Goal: Task Accomplishment & Management: Manage account settings

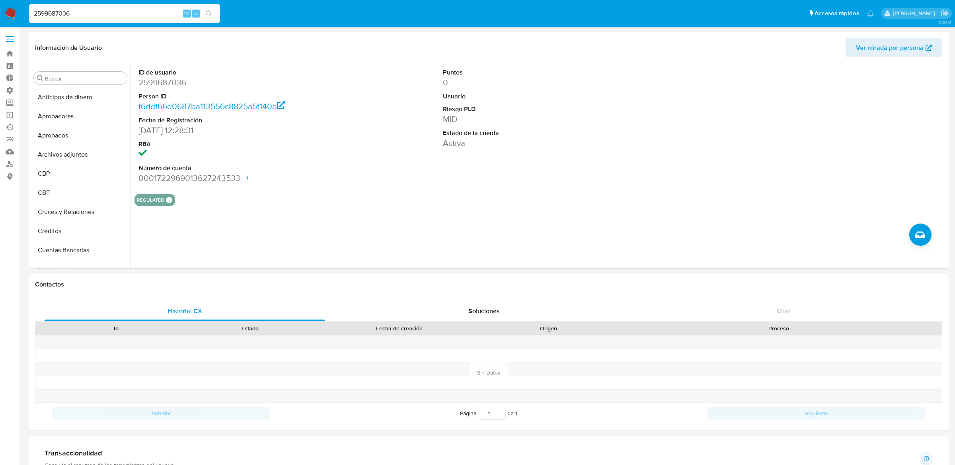
select select "10"
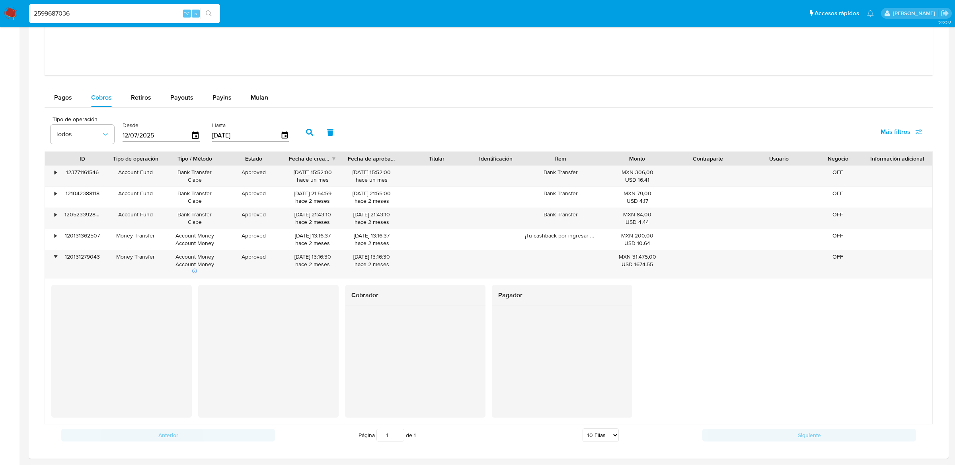
scroll to position [188, 0]
click at [18, 14] on nav "Pausado Ver notificaciones 2599687036 ⌥ s Accesos rápidos Presiona las siguient…" at bounding box center [477, 13] width 955 height 27
click at [9, 14] on img at bounding box center [11, 14] width 14 height 14
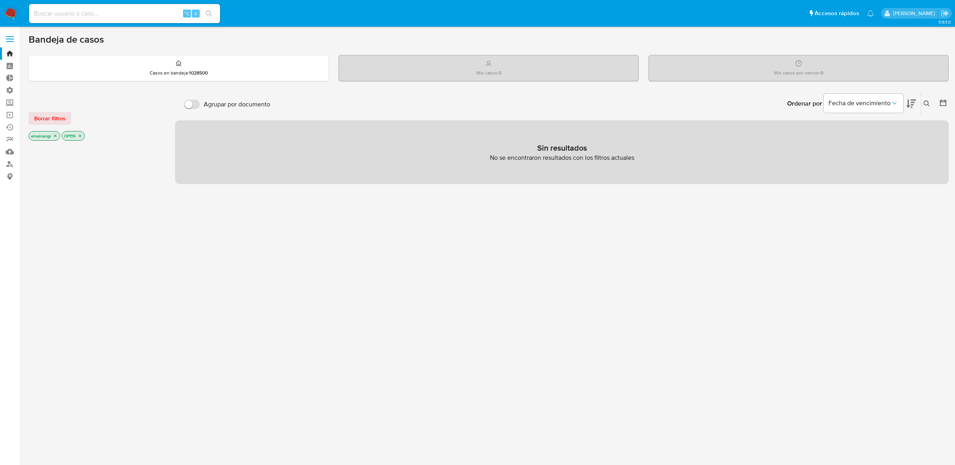
click at [11, 40] on label at bounding box center [10, 39] width 20 height 17
click at [0, 0] on input "checkbox" at bounding box center [0, 0] width 0 height 0
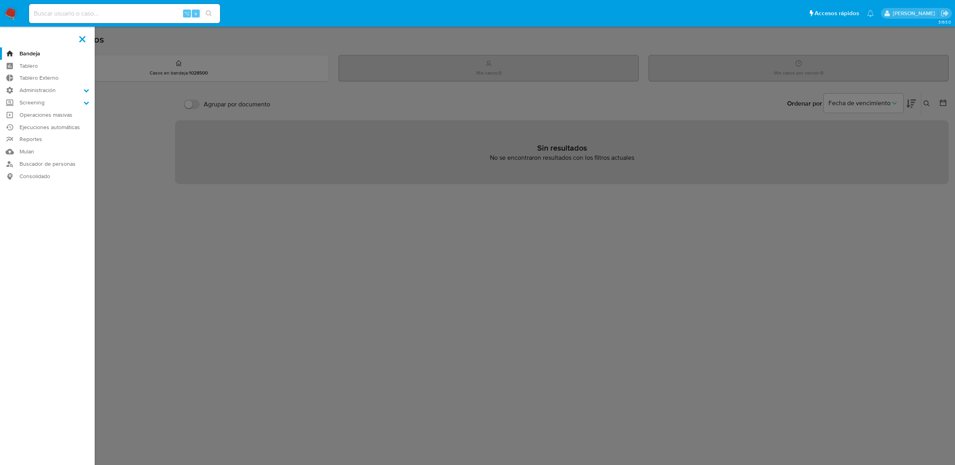
click at [11, 40] on aside "Bandeja Tablero Tablero Externo Administración Reglas Roles Usuarios Equipos Co…" at bounding box center [47, 242] width 95 height 485
click at [24, 89] on label "Administración" at bounding box center [47, 90] width 95 height 12
click at [0, 0] on input "Administración" at bounding box center [0, 0] width 0 height 0
click at [25, 102] on link "Reglas" at bounding box center [47, 101] width 95 height 10
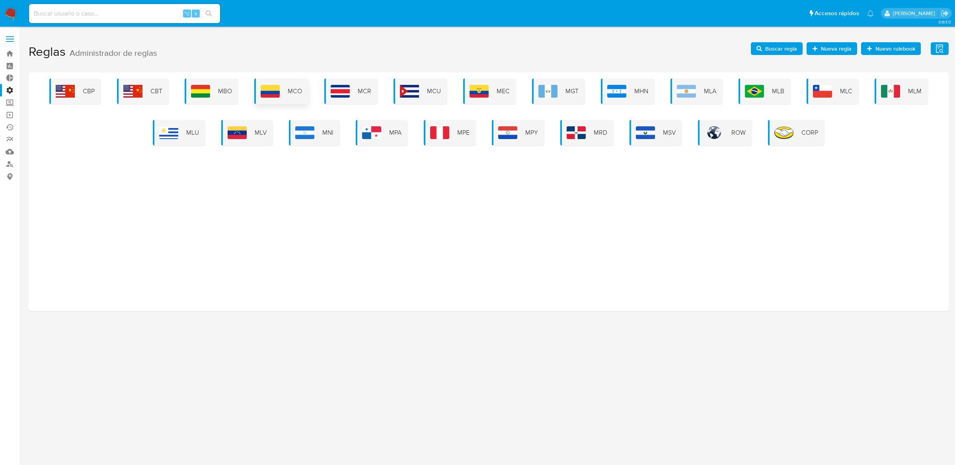
click at [279, 96] on img at bounding box center [270, 91] width 19 height 13
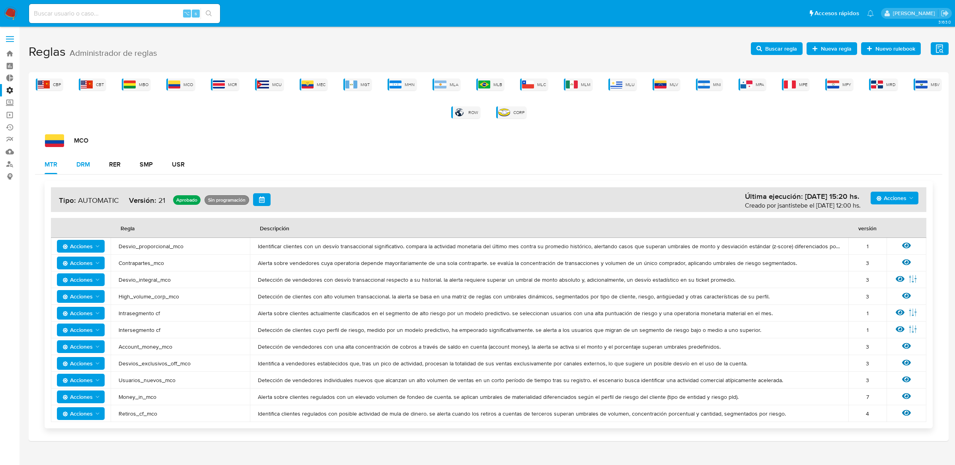
click at [90, 169] on button "DRM" at bounding box center [83, 164] width 33 height 19
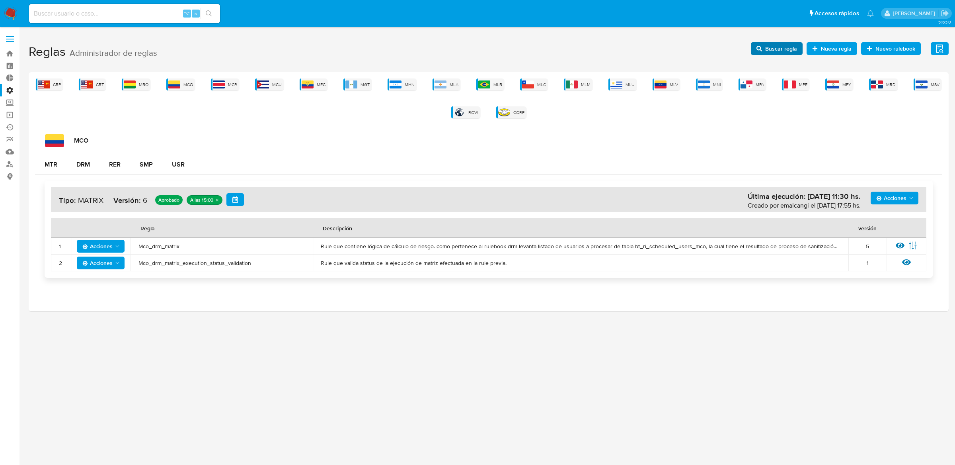
click at [772, 47] on span "Buscar regla" at bounding box center [781, 48] width 32 height 13
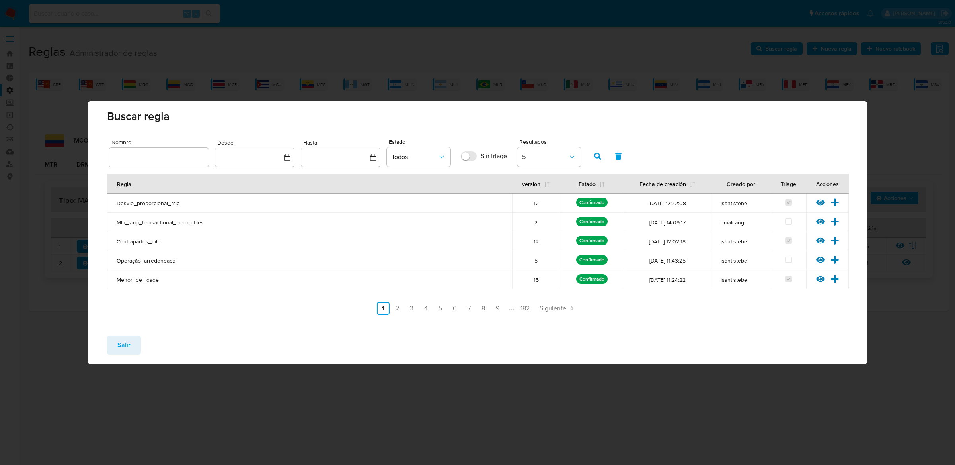
click at [164, 162] on input "text" at bounding box center [159, 157] width 100 height 10
type input "mco_"
click at [601, 152] on icon "button" at bounding box center [597, 155] width 7 height 7
click at [834, 220] on icon at bounding box center [835, 221] width 8 height 8
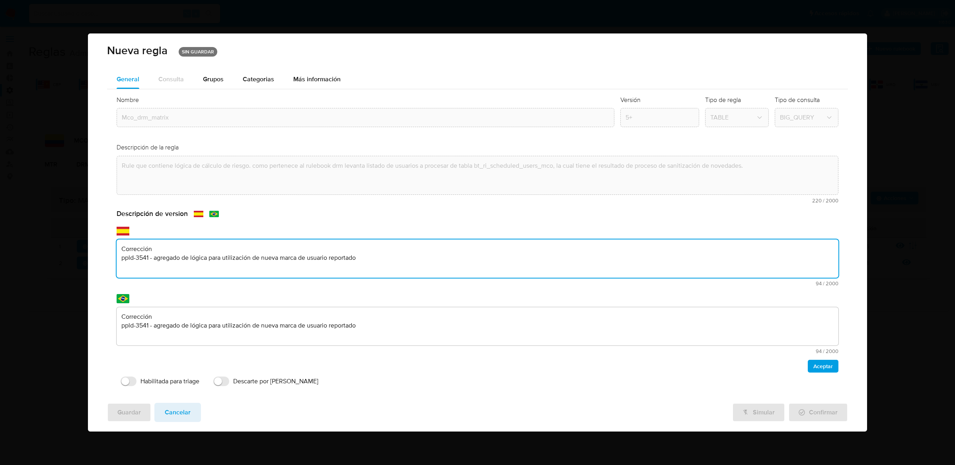
drag, startPoint x: 373, startPoint y: 287, endPoint x: 113, endPoint y: 258, distance: 261.1
click at [113, 258] on div "Nombre text-es Mco_drm_matrix text-pt Mco_drm_matrix Aceptar Versión 5+ Tipo de…" at bounding box center [477, 242] width 741 height 307
drag, startPoint x: 365, startPoint y: 266, endPoint x: 125, endPoint y: 226, distance: 244.1
click at [125, 226] on div "Descripción de version text-es Corrección ppld-3541 - agregado de lógica para u…" at bounding box center [478, 290] width 722 height 163
click at [143, 256] on textarea "Actualización de catalogo de zonas de riesgo y actividades compartido por el si…" at bounding box center [478, 258] width 722 height 38
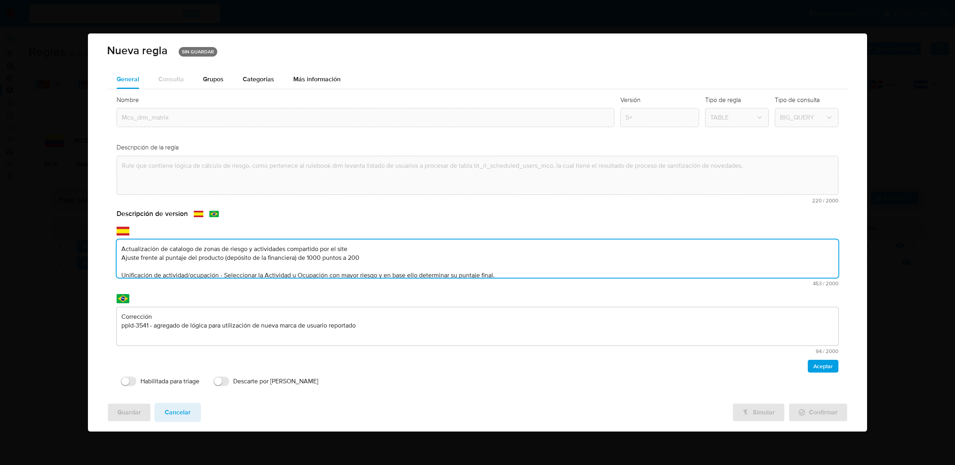
click at [141, 266] on textarea "Actualización de catalogo de zonas de riesgo y actividades compartido por el si…" at bounding box center [478, 258] width 722 height 38
click at [136, 273] on textarea "Actualización de catalogo de zonas de riesgo y actividades compartido por el si…" at bounding box center [478, 258] width 722 height 38
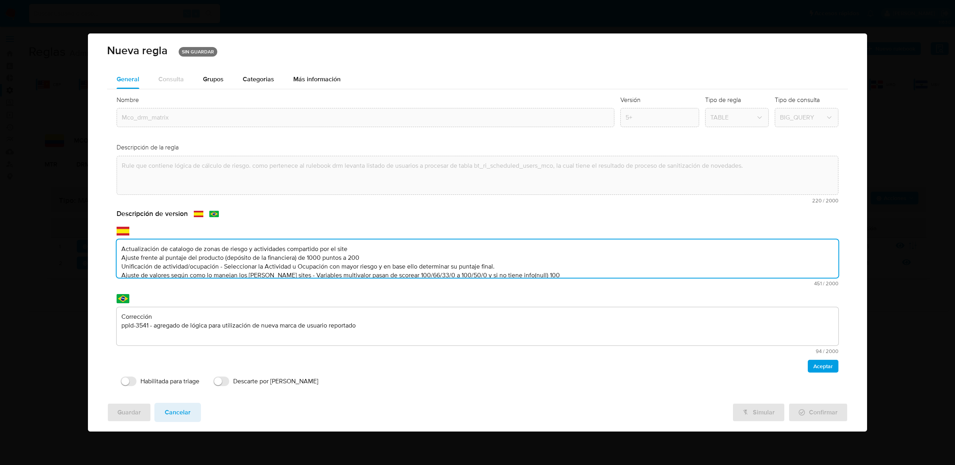
click at [122, 248] on textarea "Actualización de catalogo de zonas de riesgo y actividades compartido por el si…" at bounding box center [478, 258] width 722 height 38
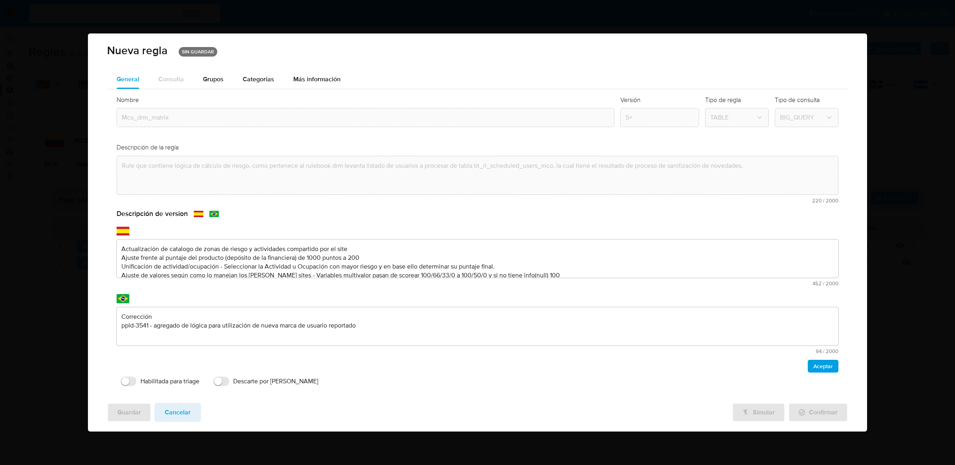
click at [197, 246] on textarea "Actualización de catalogo de zonas de riesgo y actividades compartido por el si…" at bounding box center [478, 258] width 722 height 38
click at [152, 248] on textarea "PPLD-6691 Actualización de catalogo de zonas de riesgo y actividades compartido…" at bounding box center [478, 258] width 722 height 38
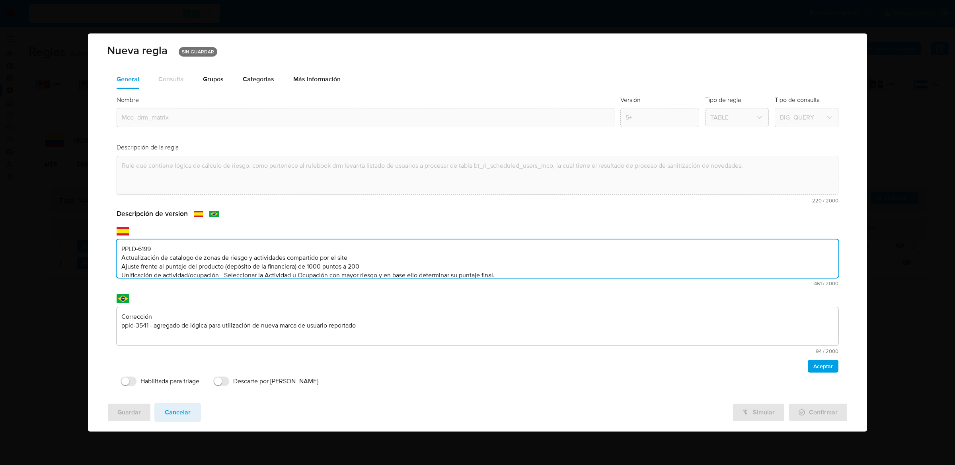
click at [257, 260] on textarea "PPLD-6199 Actualización de catalogo de zonas de riesgo y actividades compartido…" at bounding box center [478, 258] width 722 height 38
click at [244, 242] on textarea "PPLD-6199 Actualización de catalogo de zonas de riesgo y actividades compartido…" at bounding box center [478, 258] width 722 height 38
click at [242, 248] on textarea "PPLD-6199 Actualización de catalogo de zonas de riesgo y actividades compartido…" at bounding box center [478, 258] width 722 height 38
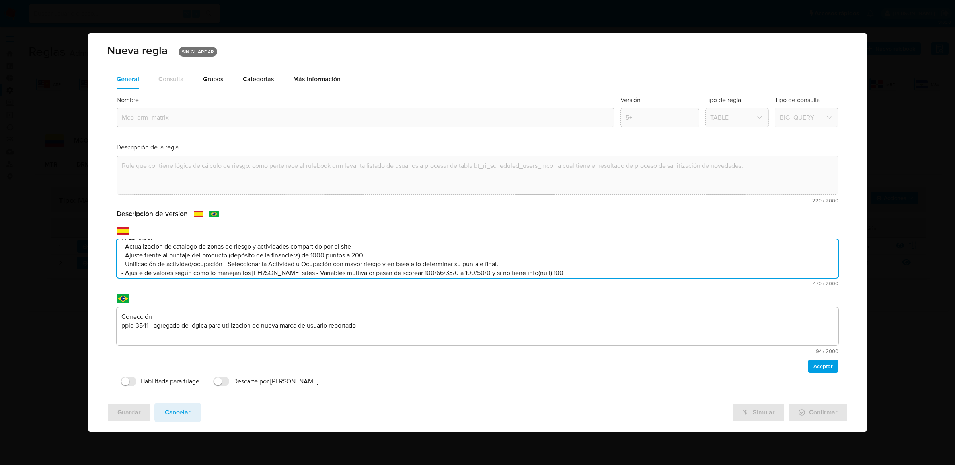
scroll to position [16, 0]
type textarea "PPLD-6199: - Actualización de catalogo de zonas de riesgo y actividades compart…"
click at [314, 328] on textarea "Corrección ppld-3541 - agregado de lógica para utilización de nueva marca de us…" at bounding box center [478, 326] width 722 height 38
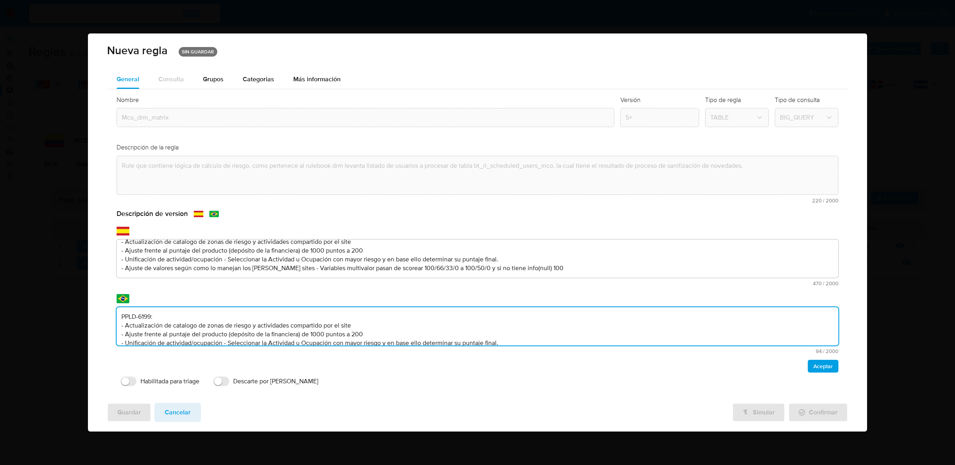
scroll to position [11, 0]
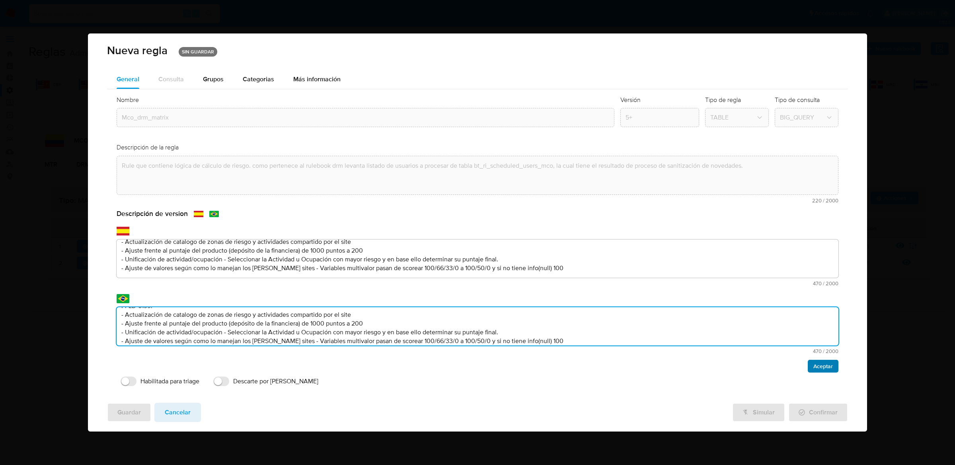
type textarea "PPLD-6199: - Actualización de catalogo de zonas de riesgo y actividades compart…"
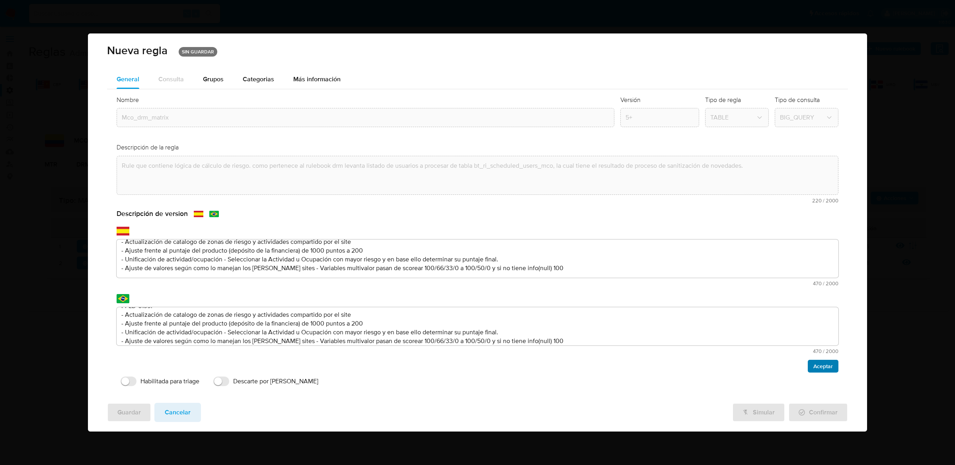
click at [835, 362] on button "Aceptar" at bounding box center [823, 365] width 31 height 13
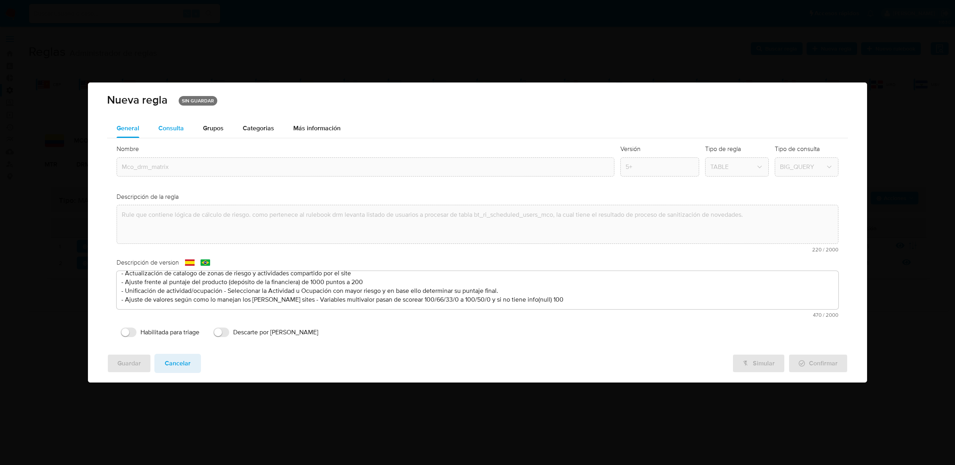
click at [168, 137] on div "Consulta" at bounding box center [170, 128] width 25 height 19
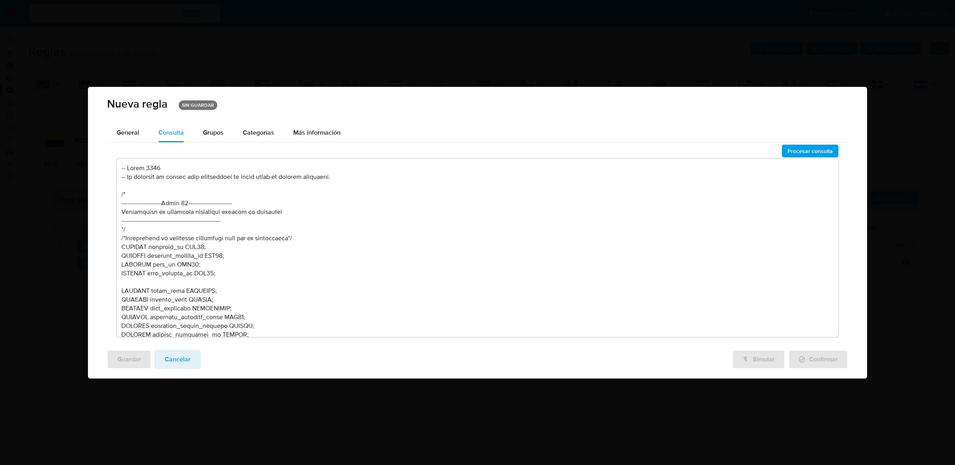
click at [302, 264] on textarea at bounding box center [478, 247] width 722 height 178
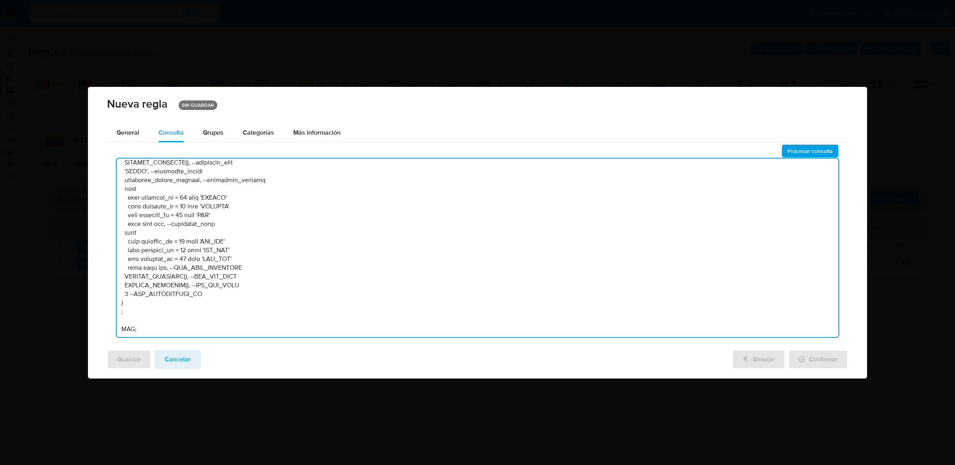
scroll to position [0, 0]
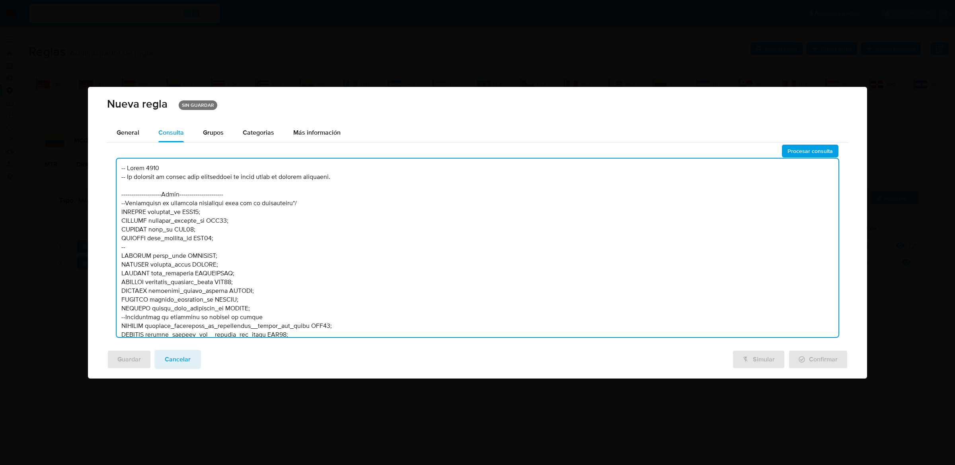
drag, startPoint x: 357, startPoint y: 176, endPoint x: 107, endPoint y: 162, distance: 250.4
click at [107, 162] on div "Procesar consulta" at bounding box center [477, 243] width 741 height 199
drag, startPoint x: 377, startPoint y: 182, endPoint x: 145, endPoint y: 150, distance: 234.6
click at [145, 150] on div "Procesar consulta" at bounding box center [477, 243] width 741 height 199
paste textarea "Actualización de catalogo de zonas de riesgo y actividades compartido por el si…"
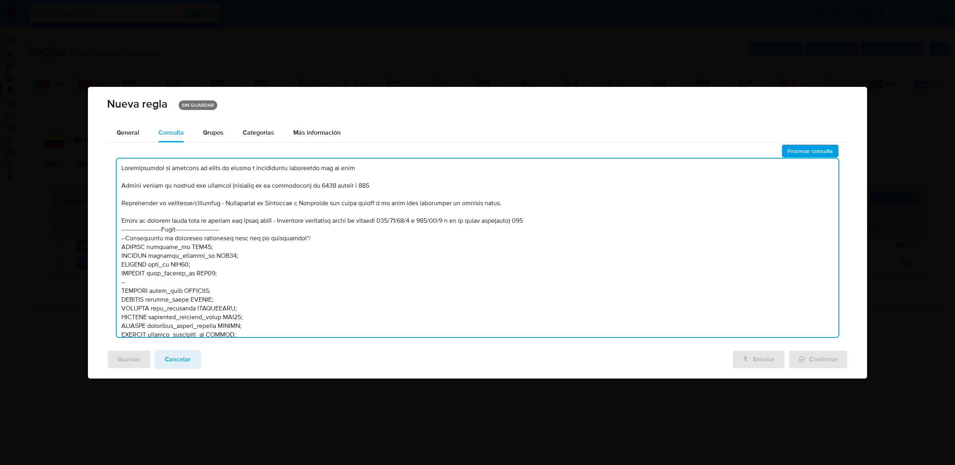
click at [119, 167] on textarea at bounding box center [478, 247] width 722 height 178
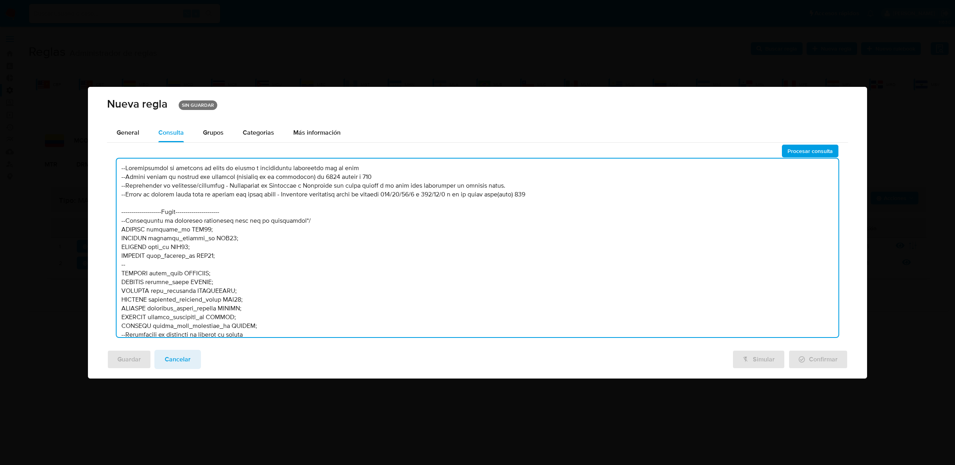
click at [121, 165] on textarea at bounding box center [478, 247] width 722 height 178
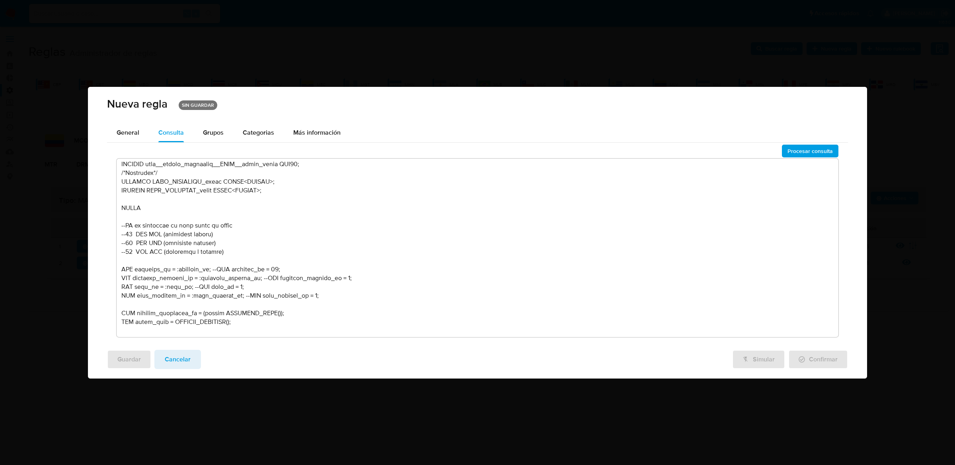
scroll to position [365, 0]
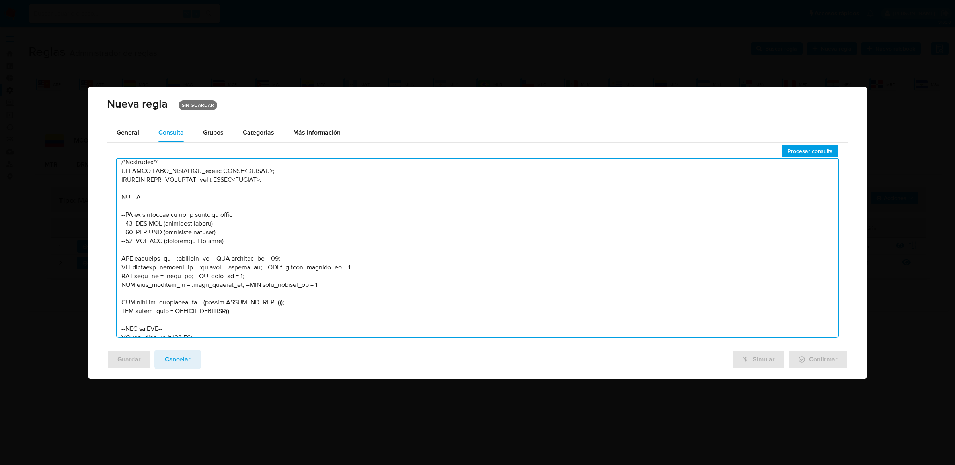
drag, startPoint x: 174, startPoint y: 258, endPoint x: 208, endPoint y: 258, distance: 34.2
click at [208, 258] on textarea at bounding box center [478, 247] width 722 height 178
drag, startPoint x: 197, startPoint y: 266, endPoint x: 246, endPoint y: 265, distance: 49.0
click at [246, 266] on textarea at bounding box center [478, 247] width 722 height 178
drag, startPoint x: 257, startPoint y: 268, endPoint x: 199, endPoint y: 268, distance: 58.1
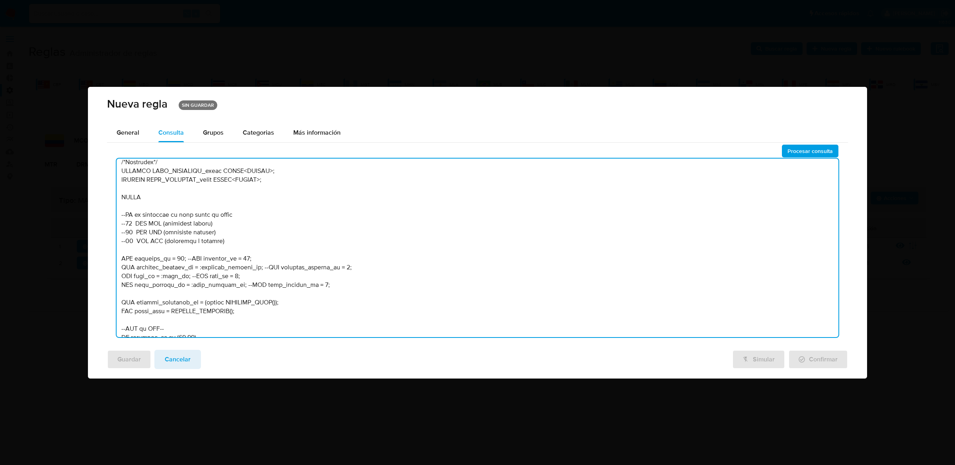
click at [199, 268] on textarea at bounding box center [478, 247] width 722 height 178
drag, startPoint x: 180, startPoint y: 276, endPoint x: 158, endPoint y: 275, distance: 21.9
click at [158, 275] on textarea at bounding box center [478, 247] width 722 height 178
drag, startPoint x: 184, startPoint y: 283, endPoint x: 227, endPoint y: 285, distance: 43.4
click at [227, 285] on textarea at bounding box center [478, 247] width 722 height 178
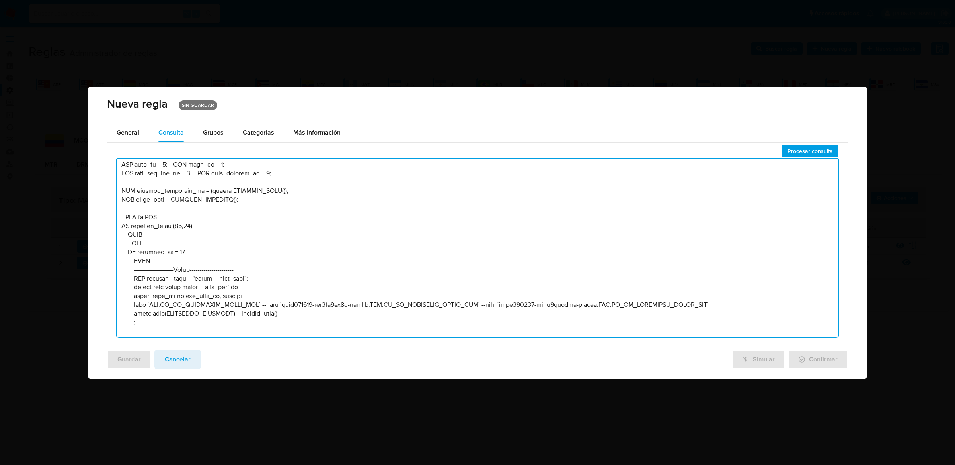
scroll to position [478, 0]
type textarea "-- PPLD-6199 --Actualización de catalogo de zonas de riesgo y actividades compa…"
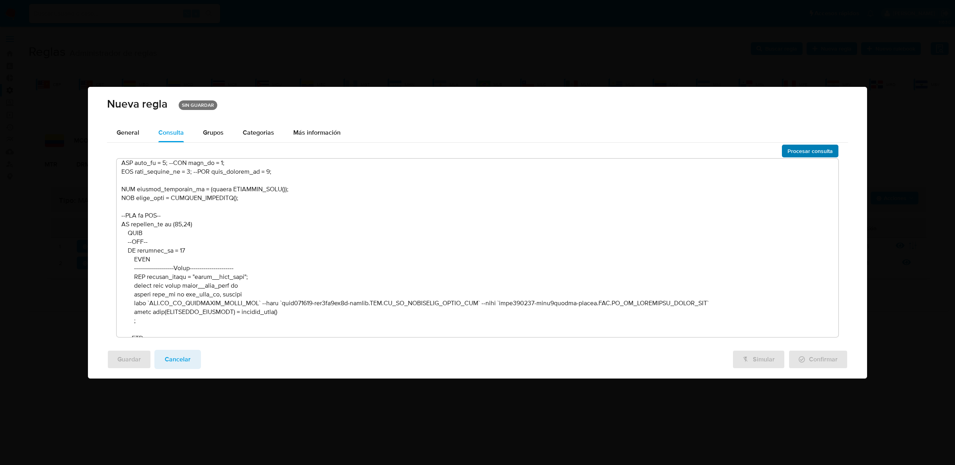
click at [803, 149] on span "Procesar consulta" at bounding box center [810, 150] width 45 height 11
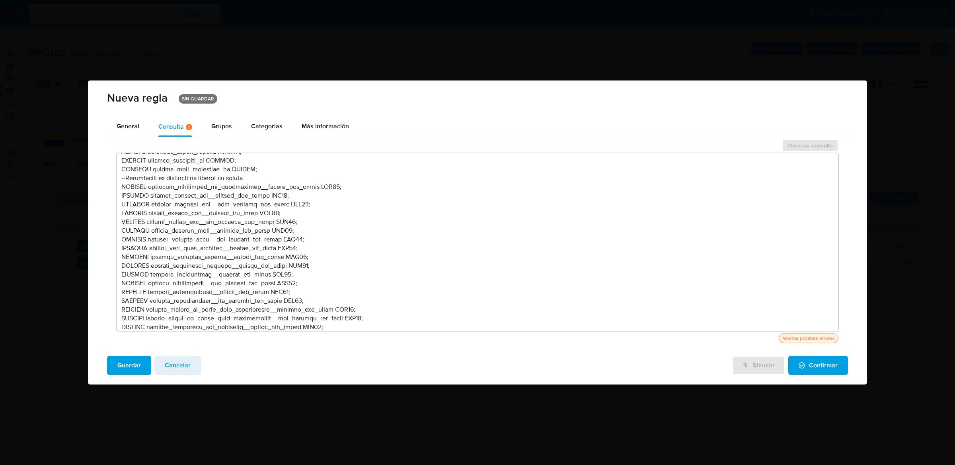
scroll to position [0, 0]
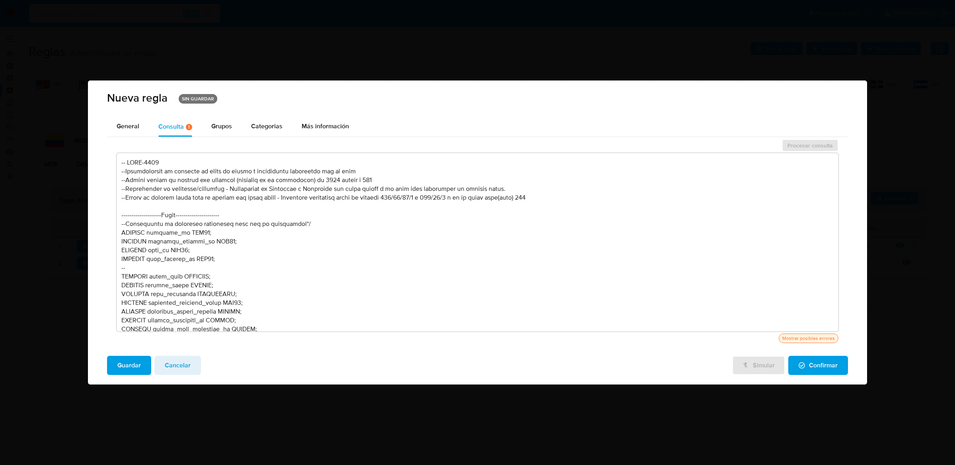
click at [114, 113] on div "Nueva regla SIN GUARDAR" at bounding box center [477, 98] width 779 height 36
click at [115, 116] on div "Nueva regla SIN GUARDAR General Consulta Hay posibles errores en la consulta ( …" at bounding box center [477, 231] width 779 height 303
click at [119, 119] on div "General" at bounding box center [128, 127] width 23 height 20
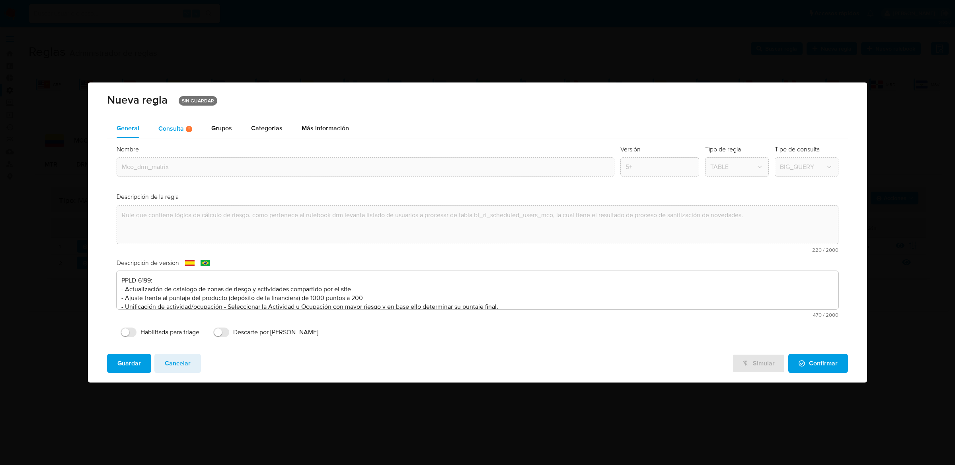
click at [159, 121] on div "Consulta Hay posibles errores en la consulta ( 1 )" at bounding box center [175, 129] width 34 height 20
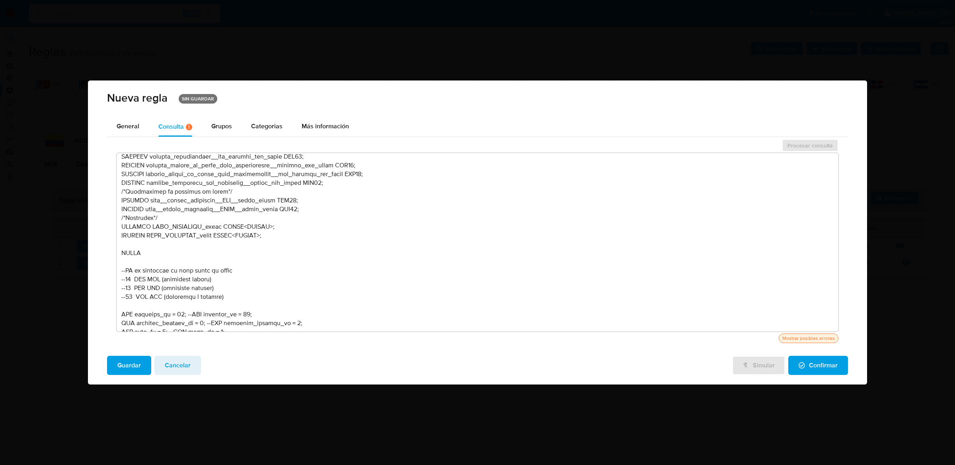
scroll to position [350, 0]
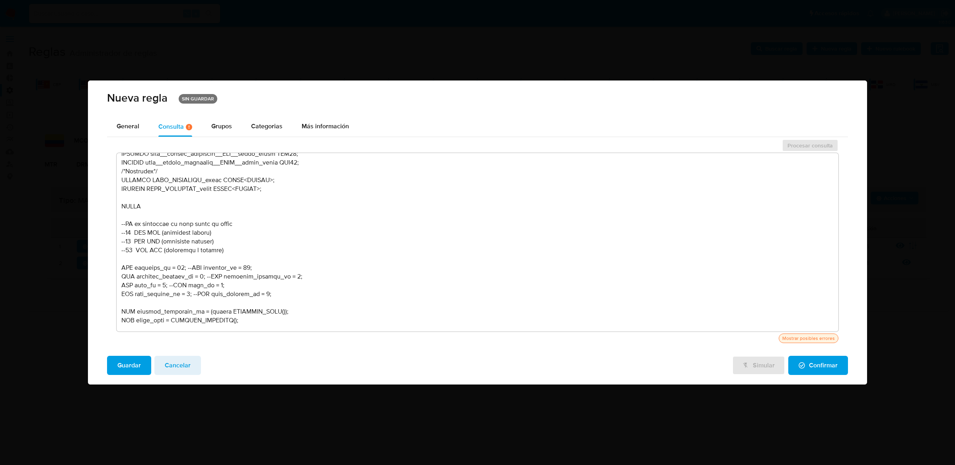
click at [180, 265] on textarea at bounding box center [478, 242] width 722 height 178
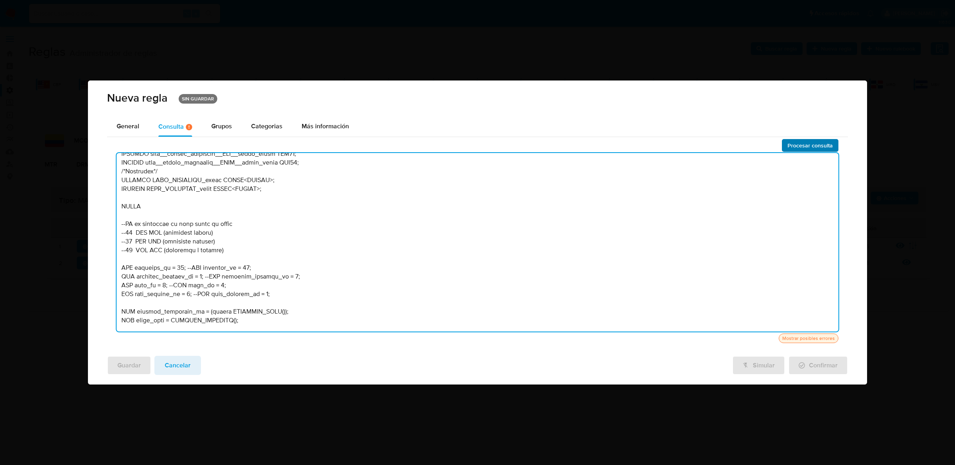
type textarea "-- PPLD-6199 --Actualización de catalogo de zonas de riesgo y actividades compa…"
click at [799, 142] on span "Procesar consulta" at bounding box center [810, 145] width 45 height 11
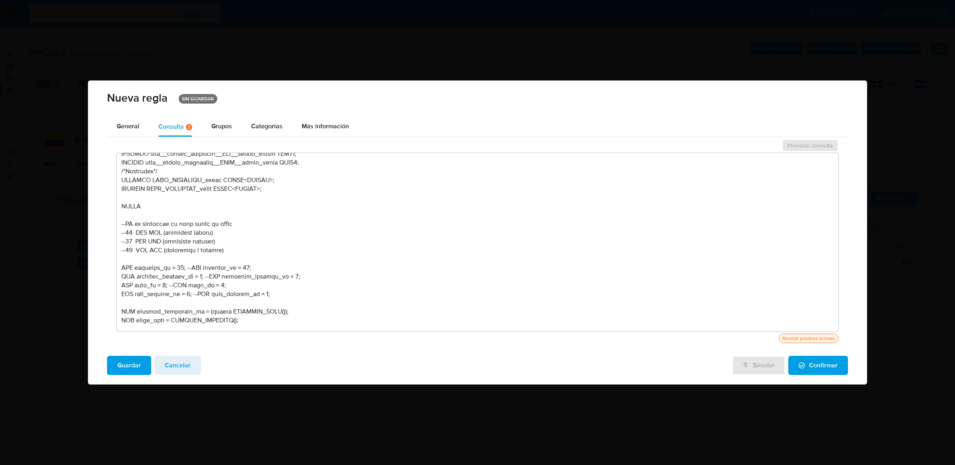
click at [119, 370] on span "Guardar" at bounding box center [128, 365] width 23 height 18
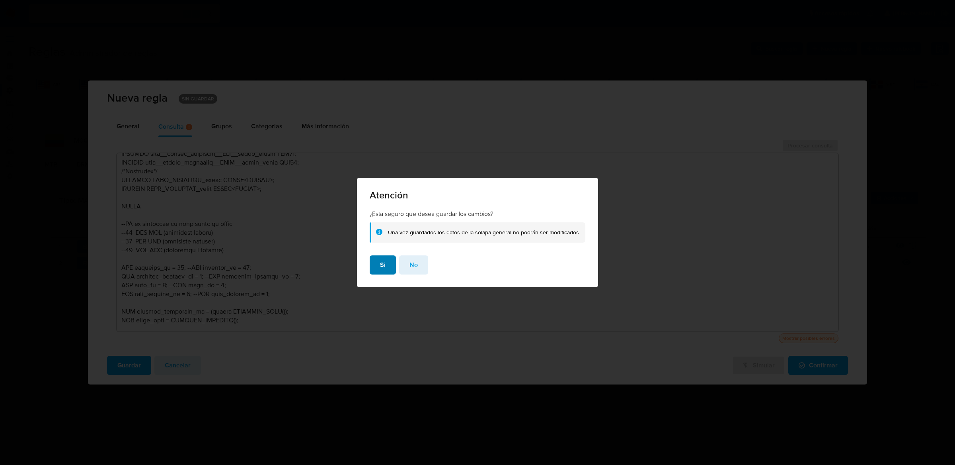
click at [375, 270] on button "Si" at bounding box center [383, 264] width 26 height 19
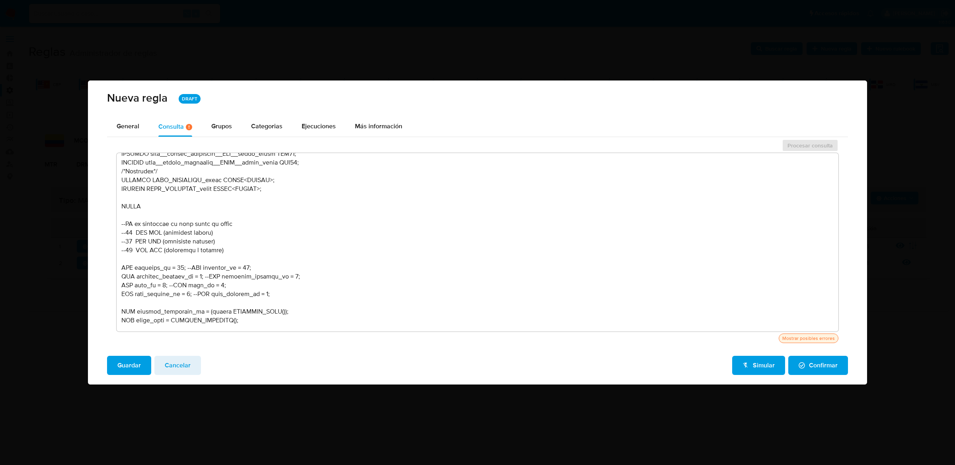
click at [101, 121] on div "General Consulta Hay posibles errores en la consulta ( 1 ) Parametros Evidencia…" at bounding box center [477, 233] width 779 height 232
click at [116, 122] on button "General" at bounding box center [128, 127] width 42 height 20
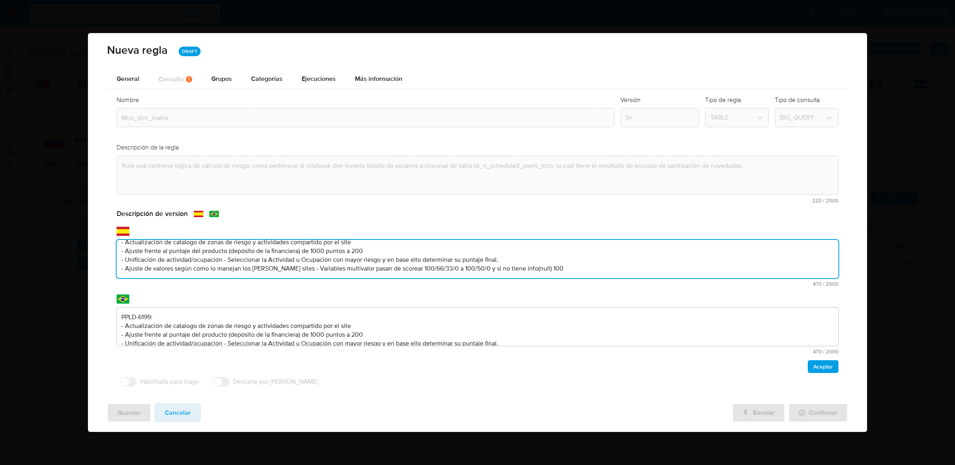
scroll to position [0, 0]
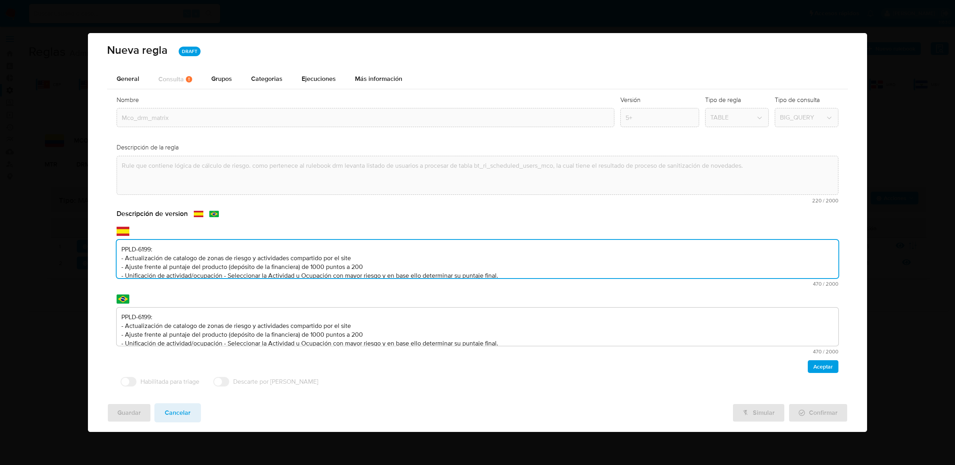
drag, startPoint x: 541, startPoint y: 301, endPoint x: 126, endPoint y: 234, distance: 420.0
click at [126, 234] on div "text-es PPLD-6199: - Actualización de catalogo de zonas de riesgo y actividades…" at bounding box center [478, 256] width 722 height 60
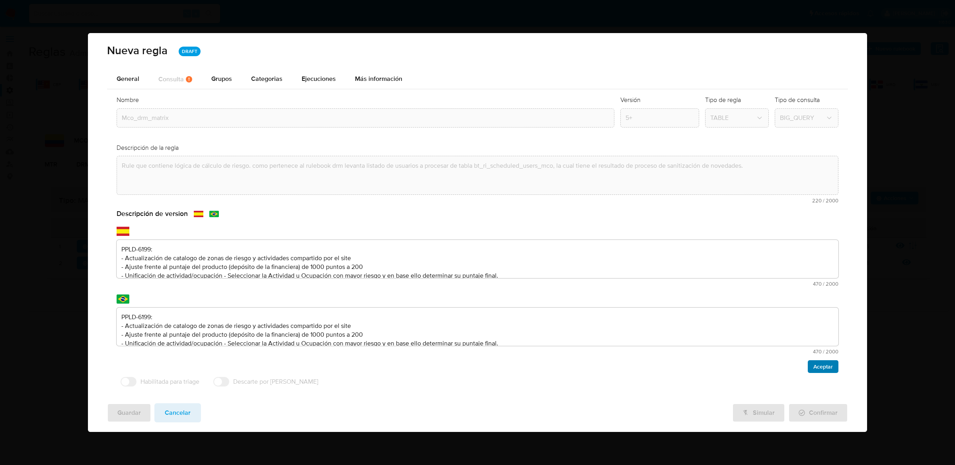
click at [822, 369] on span "Aceptar" at bounding box center [824, 366] width 20 height 11
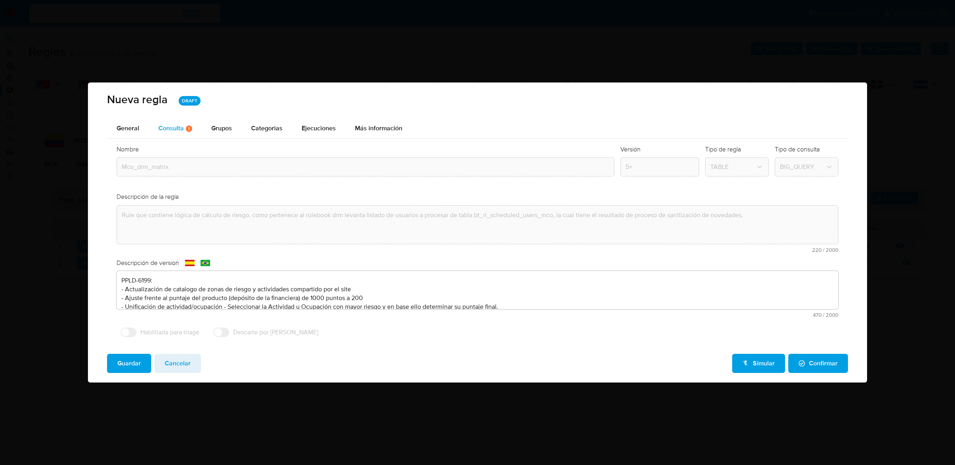
click at [195, 128] on button "Consulta Hay posibles errores en la consulta ( 1 )" at bounding box center [175, 129] width 53 height 20
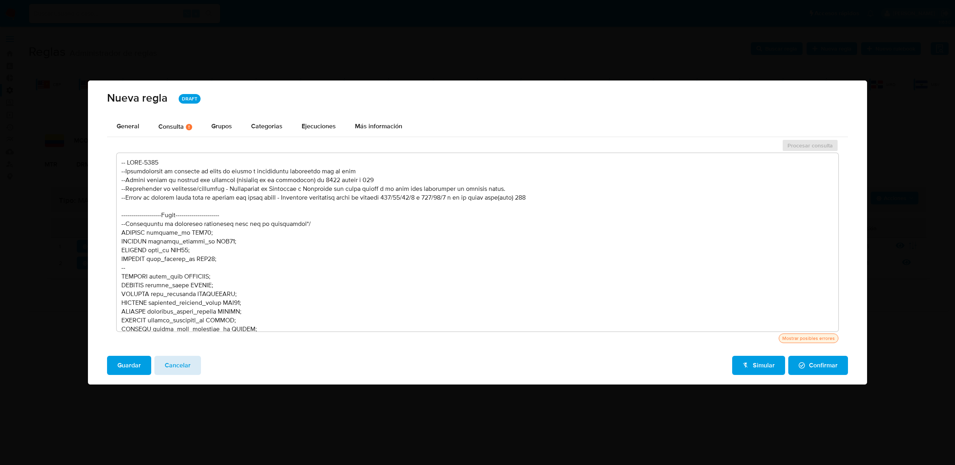
click at [192, 366] on button "Cancelar" at bounding box center [177, 364] width 47 height 19
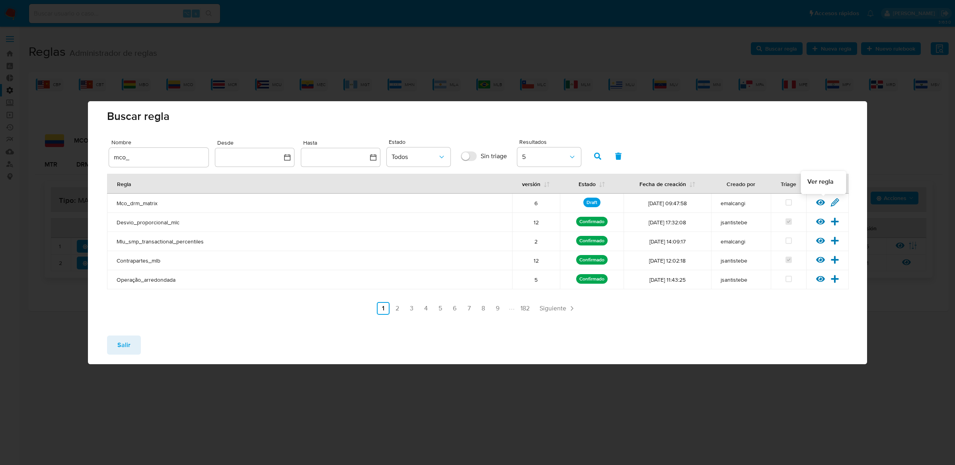
click at [818, 200] on icon at bounding box center [820, 202] width 9 height 6
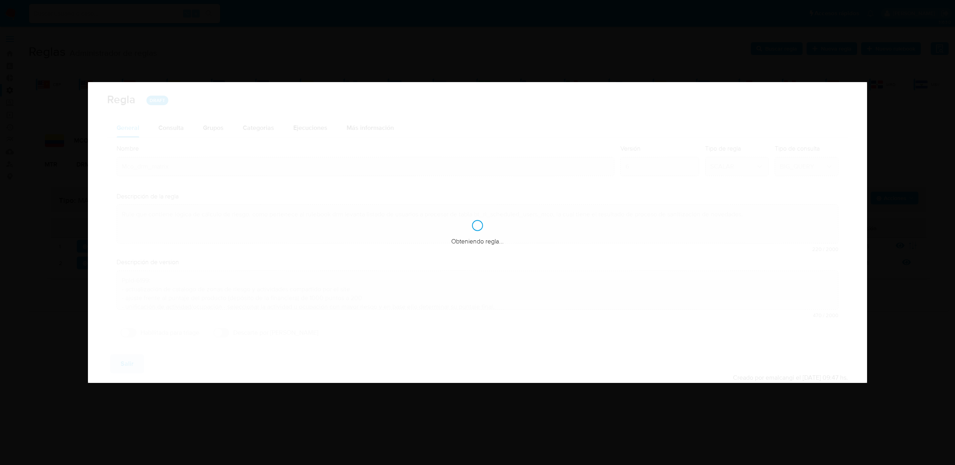
type textarea "Ppld-6199"
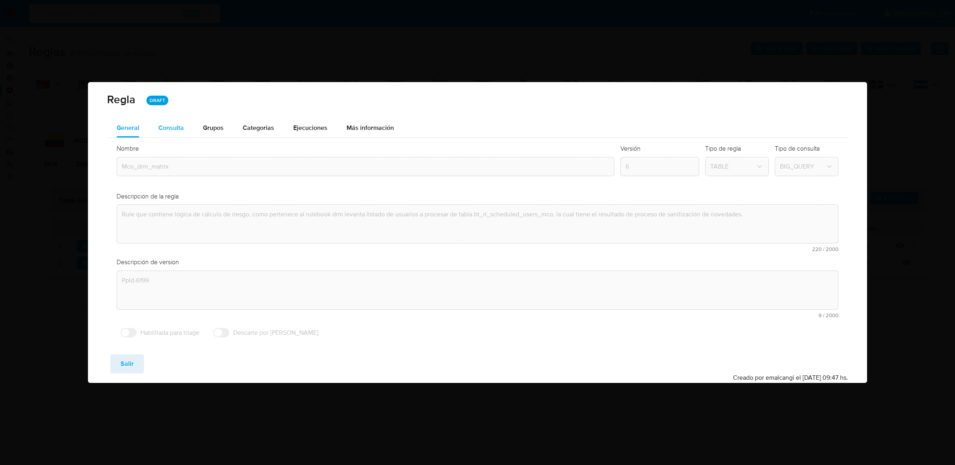
click at [186, 136] on button "Consulta" at bounding box center [171, 127] width 45 height 19
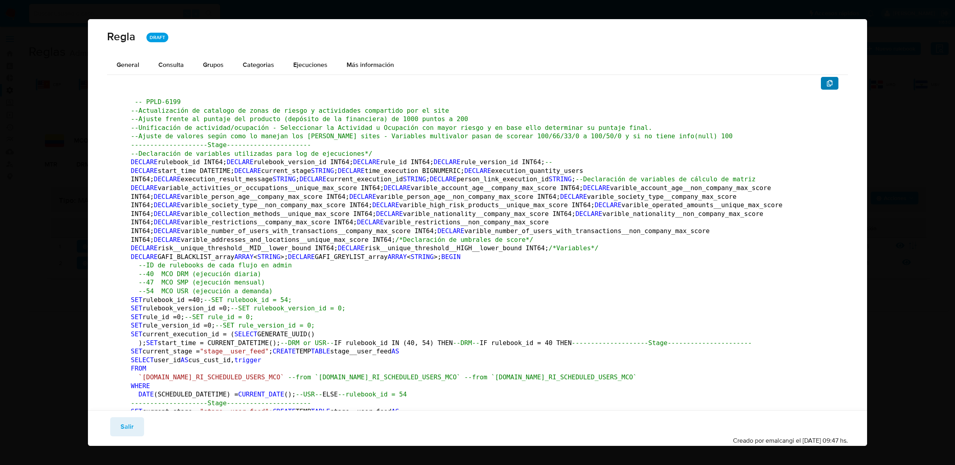
click at [828, 80] on icon "button" at bounding box center [830, 83] width 6 height 6
click at [146, 70] on button "General" at bounding box center [128, 64] width 42 height 19
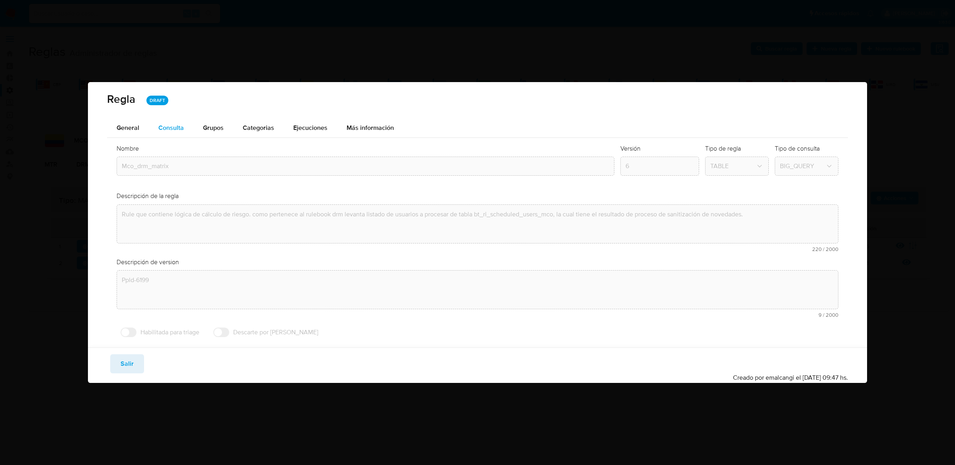
click at [177, 119] on div "Consulta" at bounding box center [170, 127] width 25 height 19
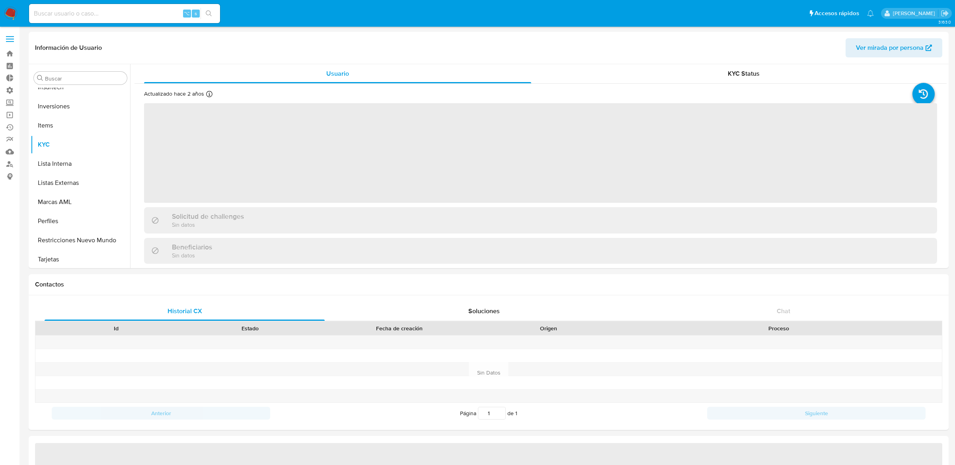
scroll to position [431, 0]
select select "10"
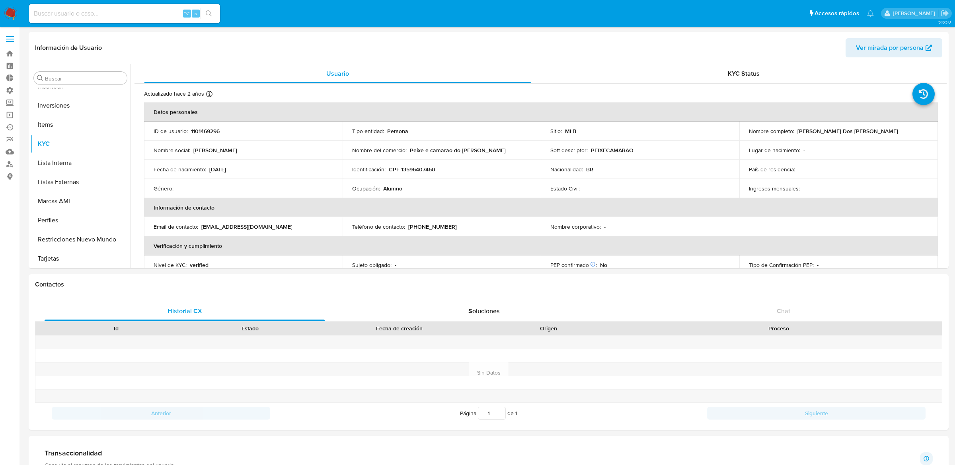
click at [13, 36] on span at bounding box center [10, 36] width 8 height 1
click at [0, 0] on input "checkbox" at bounding box center [0, 0] width 0 height 0
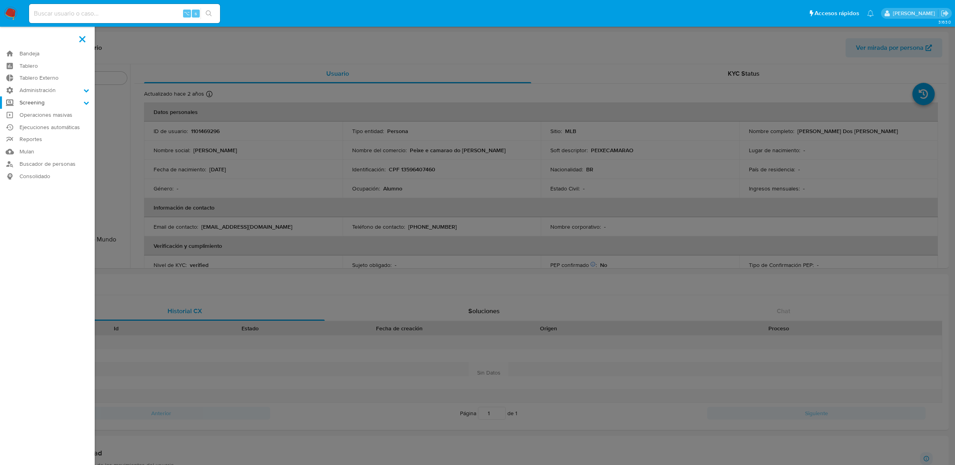
click at [27, 101] on label "Screening" at bounding box center [47, 102] width 95 height 12
click at [0, 0] on input "Screening" at bounding box center [0, 0] width 0 height 0
click at [28, 96] on label "Screening" at bounding box center [47, 102] width 95 height 12
click at [0, 0] on input "Screening" at bounding box center [0, 0] width 0 height 0
click at [27, 92] on label "Administración" at bounding box center [47, 90] width 95 height 12
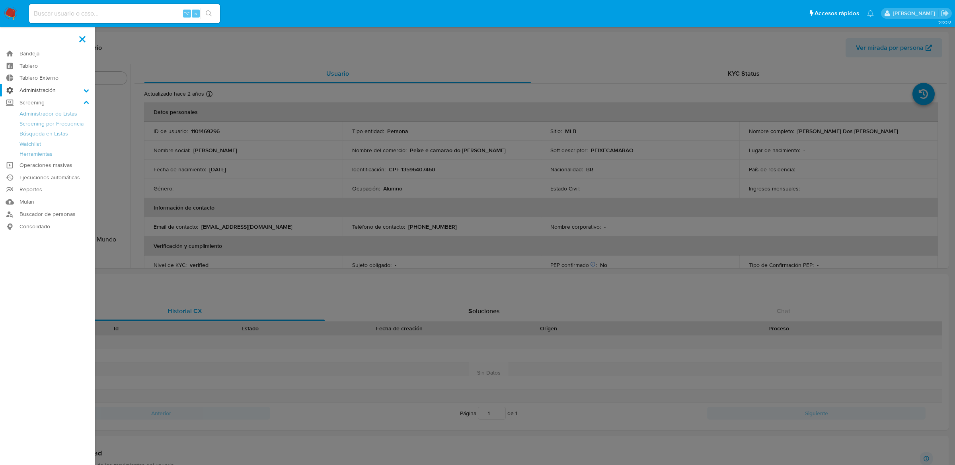
click at [0, 0] on input "Administración" at bounding box center [0, 0] width 0 height 0
click at [27, 100] on link "Reglas" at bounding box center [47, 101] width 95 height 10
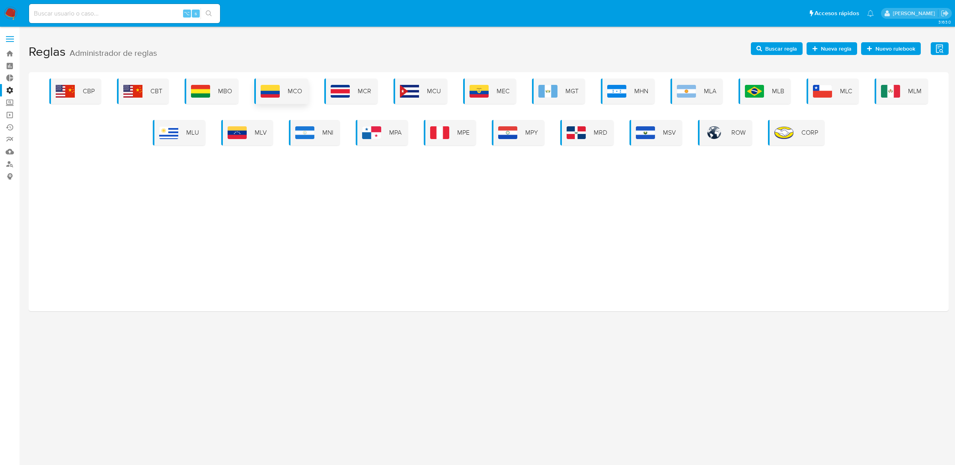
click at [271, 94] on img at bounding box center [270, 91] width 19 height 13
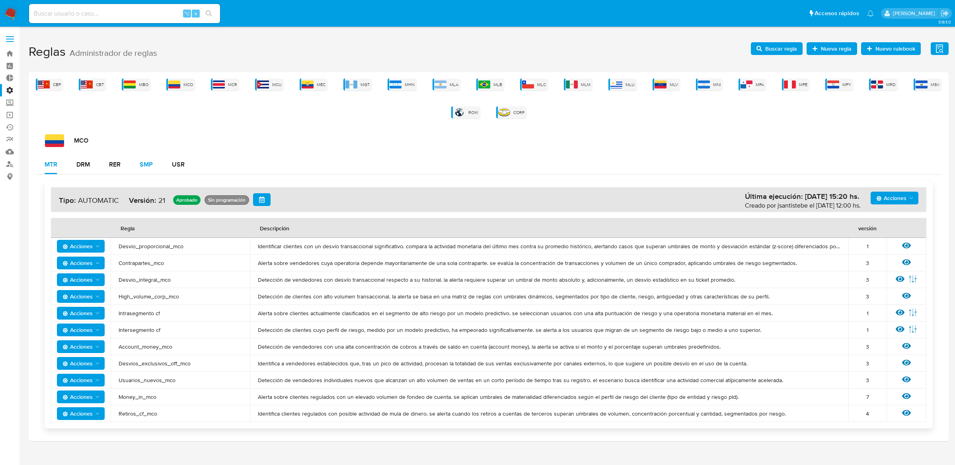
click at [144, 163] on div "SMP" at bounding box center [146, 164] width 13 height 6
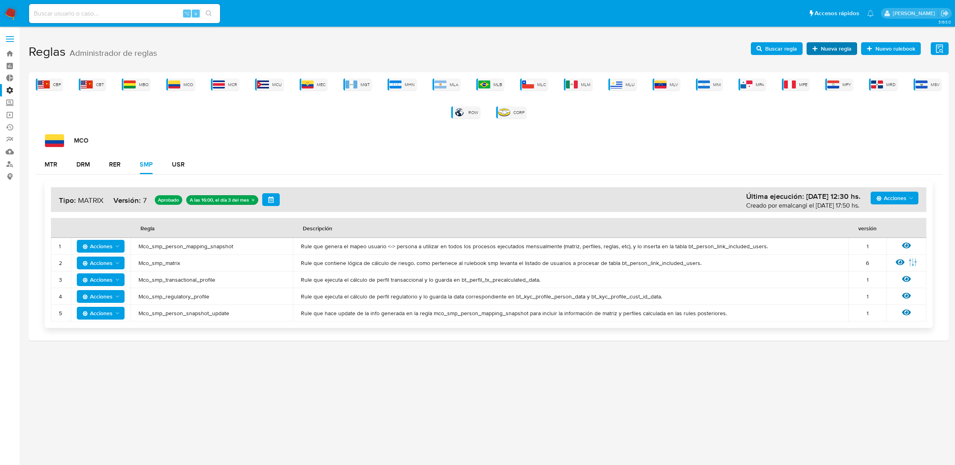
click at [818, 47] on icon "button" at bounding box center [815, 49] width 6 height 6
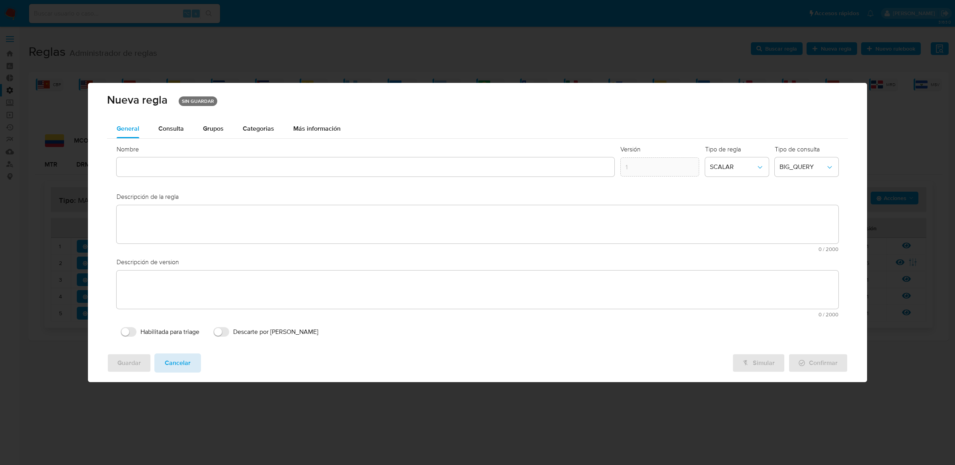
click at [185, 363] on span "Cancelar" at bounding box center [178, 363] width 26 height 18
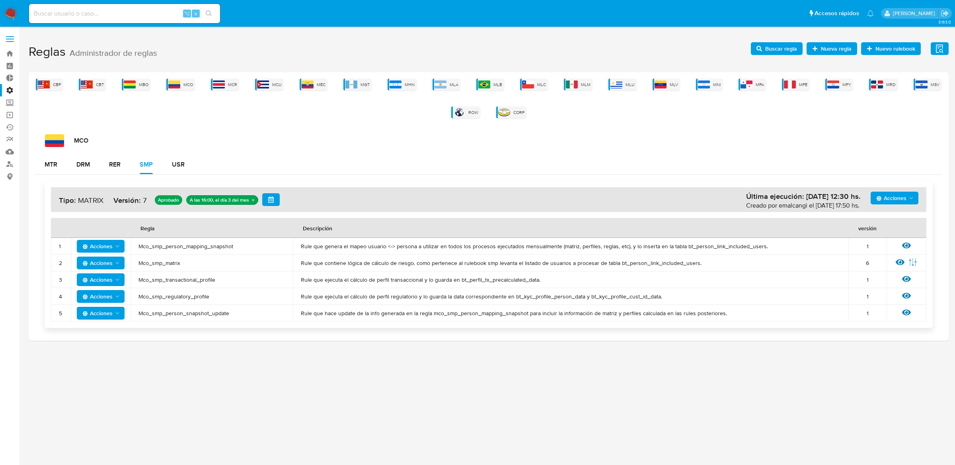
click at [781, 47] on span "Buscar regla" at bounding box center [781, 48] width 32 height 13
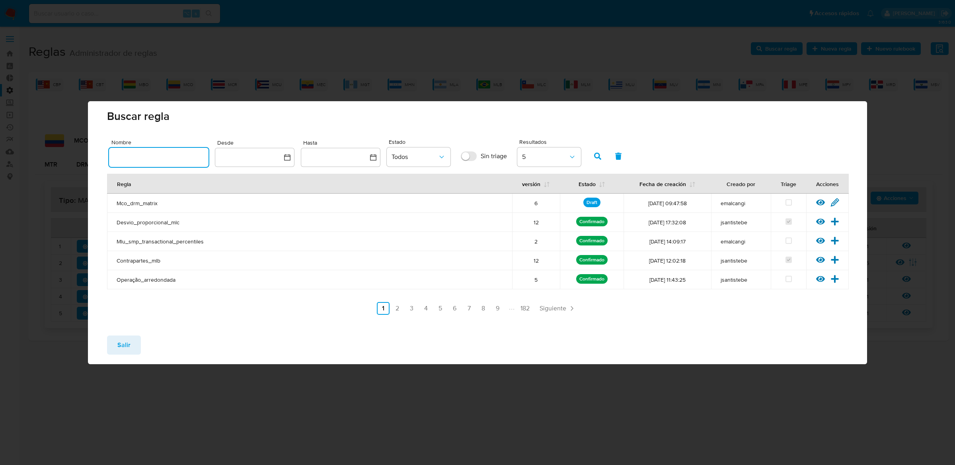
click at [174, 160] on input "text" at bounding box center [159, 157] width 100 height 10
type input "c"
type input "mco_smp"
click at [592, 155] on button "button" at bounding box center [598, 155] width 21 height 19
click at [836, 199] on icon at bounding box center [835, 202] width 9 height 9
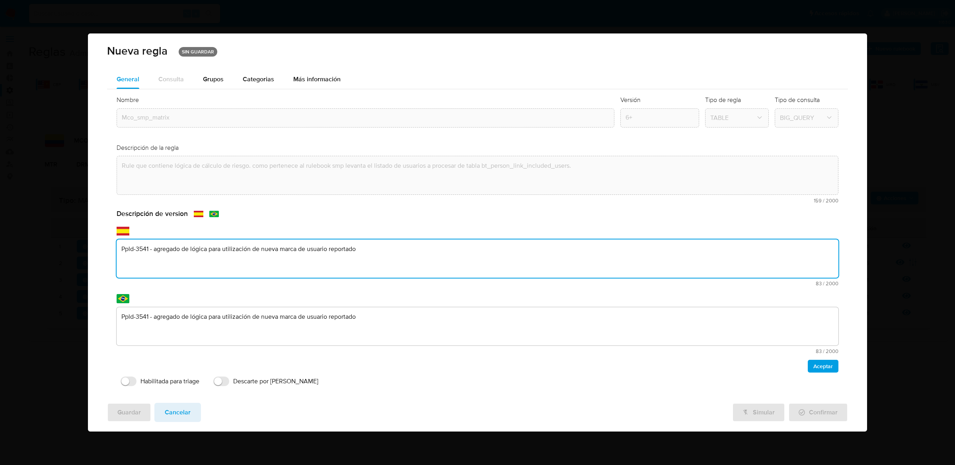
click at [467, 289] on div "Descripción de version text-es Ppld-3541 - agregado de lógica para utilización …" at bounding box center [478, 290] width 722 height 163
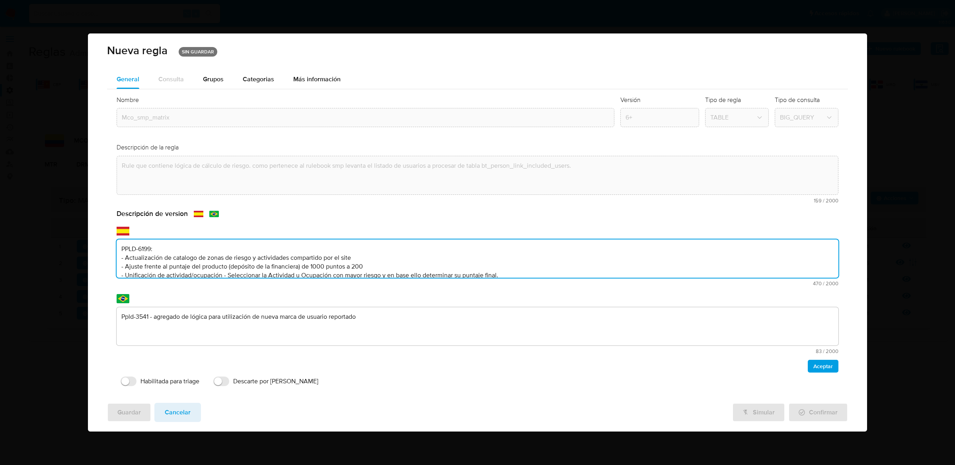
scroll to position [11, 0]
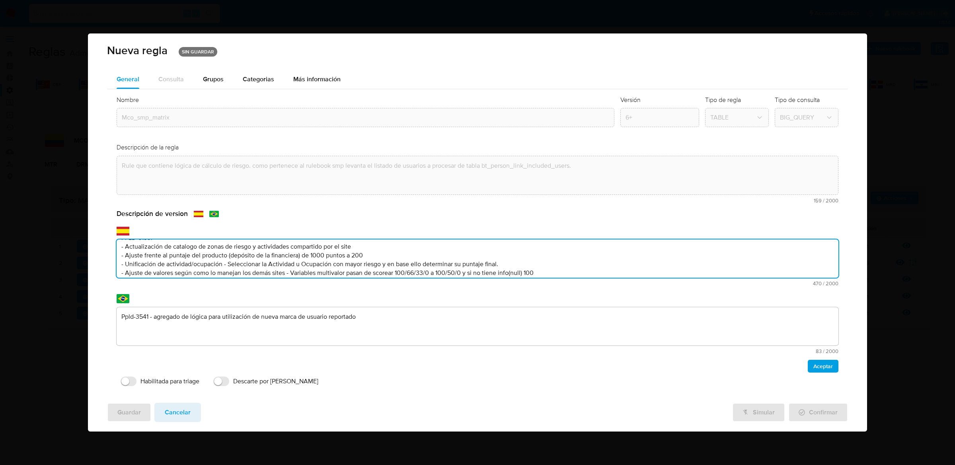
type textarea "PPLD-6199: - Actualización de catalogo de zonas de riesgo y actividades compart…"
click at [443, 331] on textarea "Ppld-3541 - agregado de lógica para utilización de nueva marca de usuario repor…" at bounding box center [478, 326] width 722 height 38
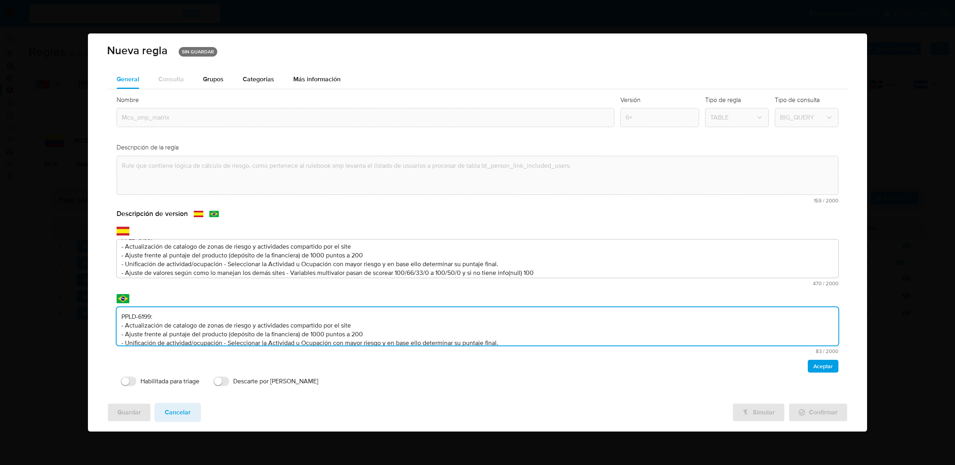
scroll to position [11, 0]
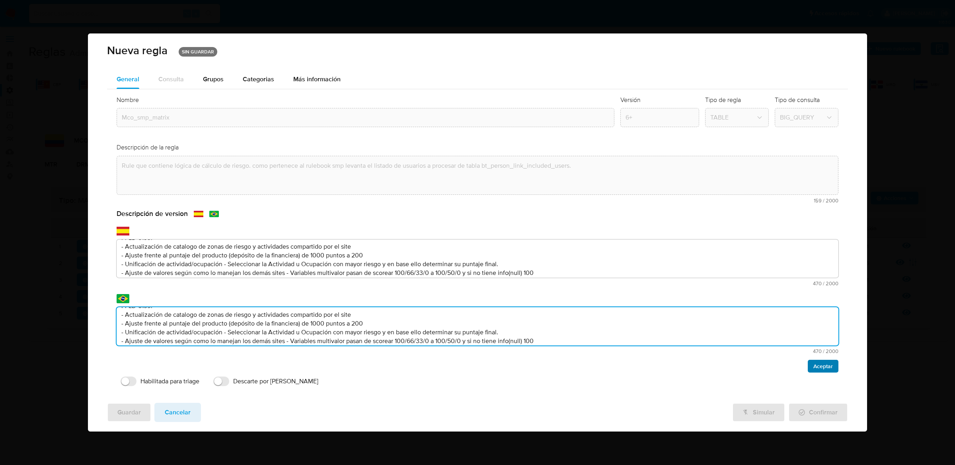
type textarea "PPLD-6199: - Actualización de catalogo de zonas de riesgo y actividades compart…"
click at [819, 362] on span "Aceptar" at bounding box center [824, 365] width 20 height 11
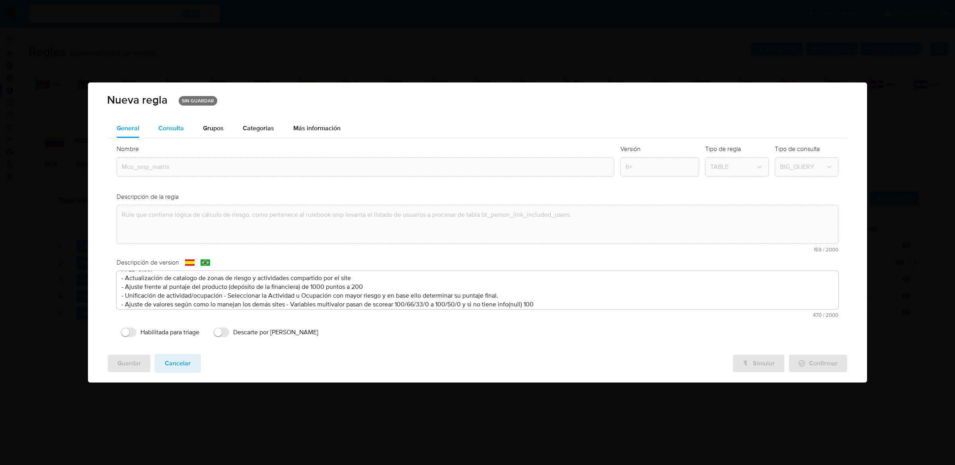
click at [182, 131] on div "Consulta" at bounding box center [170, 128] width 25 height 6
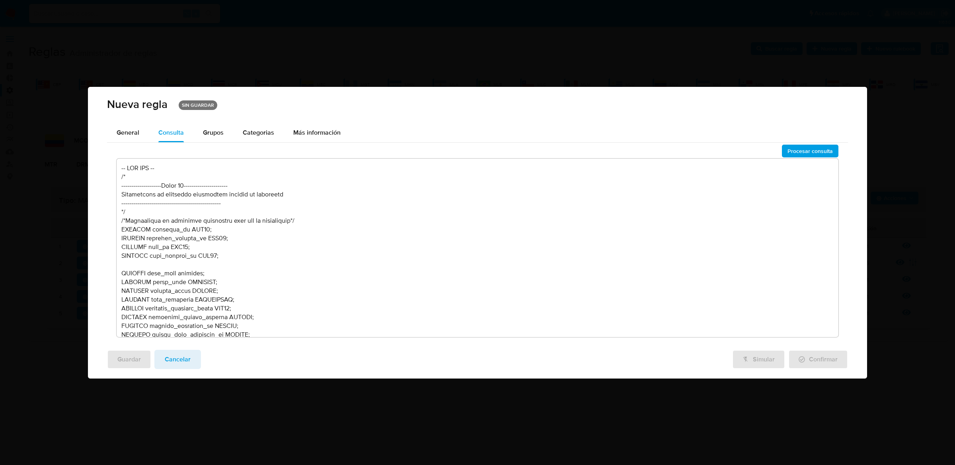
click at [273, 224] on textarea at bounding box center [478, 247] width 722 height 178
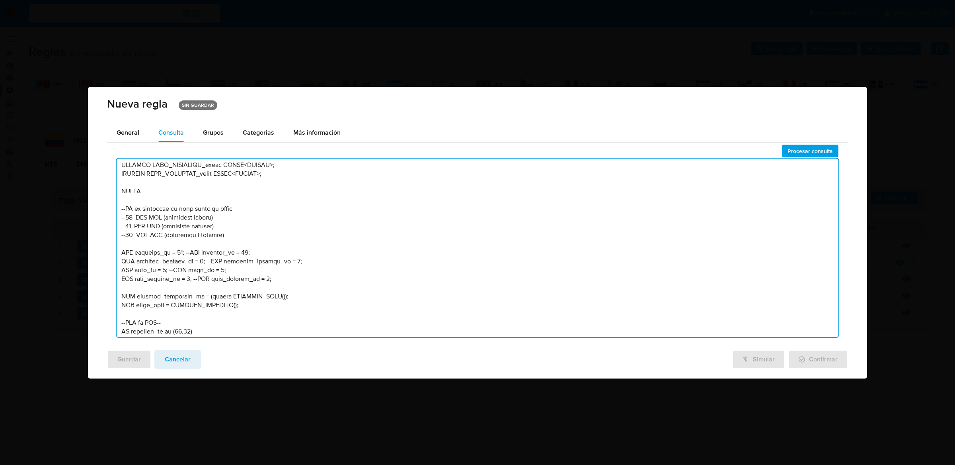
scroll to position [367, 0]
click at [180, 252] on textarea at bounding box center [478, 247] width 722 height 178
type textarea "-- PPLD-6199 --Actualización de catalogo de zonas de riesgo y actividades compa…"
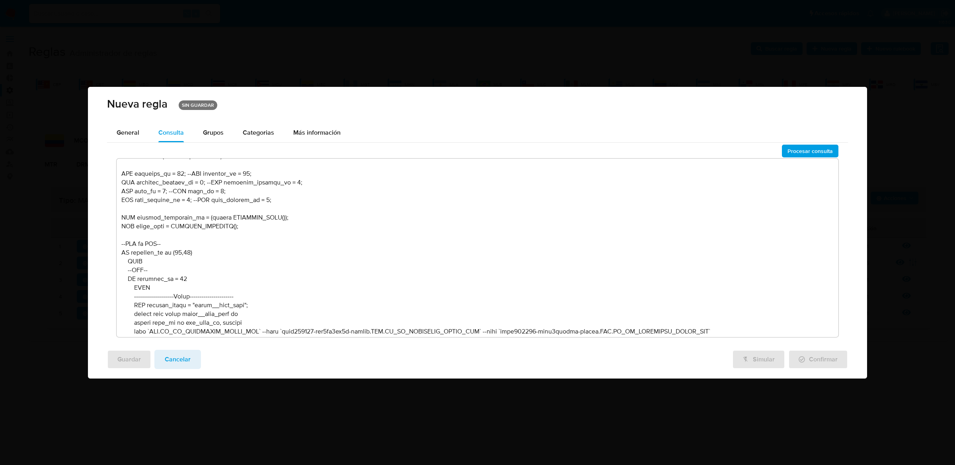
scroll to position [453, 0]
click at [806, 151] on span "Procesar consulta" at bounding box center [810, 150] width 45 height 11
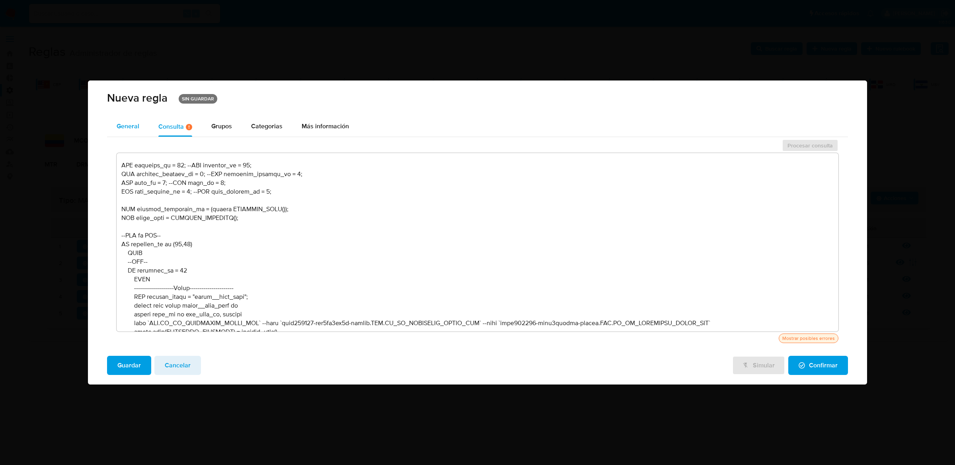
click at [121, 130] on span "General" at bounding box center [128, 125] width 23 height 9
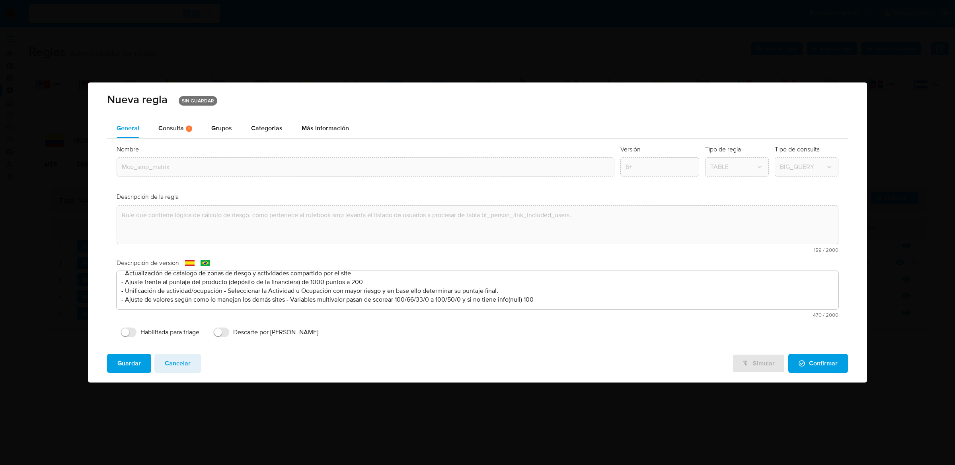
scroll to position [0, 0]
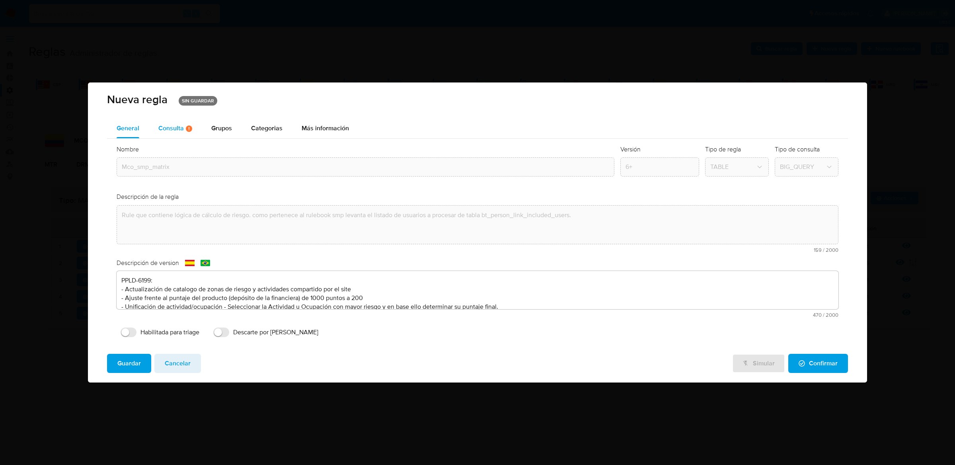
click at [180, 128] on div "Consulta Hay posibles errores en la consulta ( 2 )" at bounding box center [175, 128] width 34 height 7
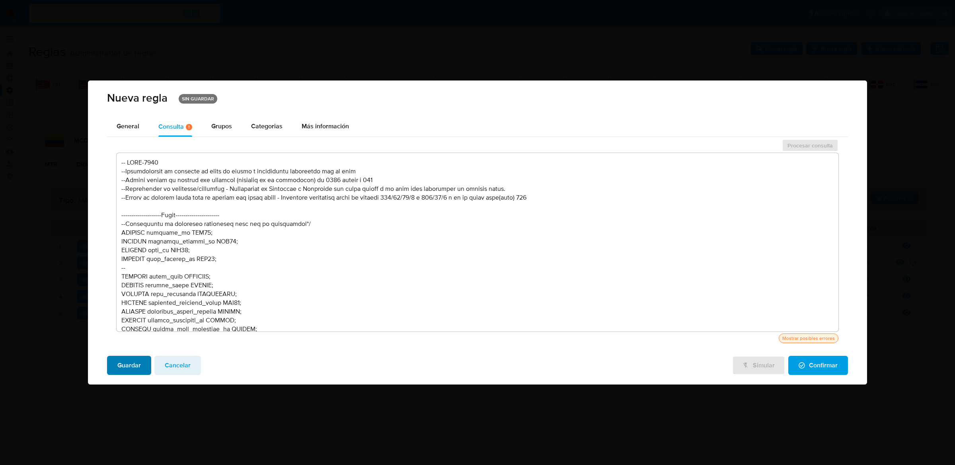
click at [129, 359] on span "Guardar" at bounding box center [128, 365] width 23 height 18
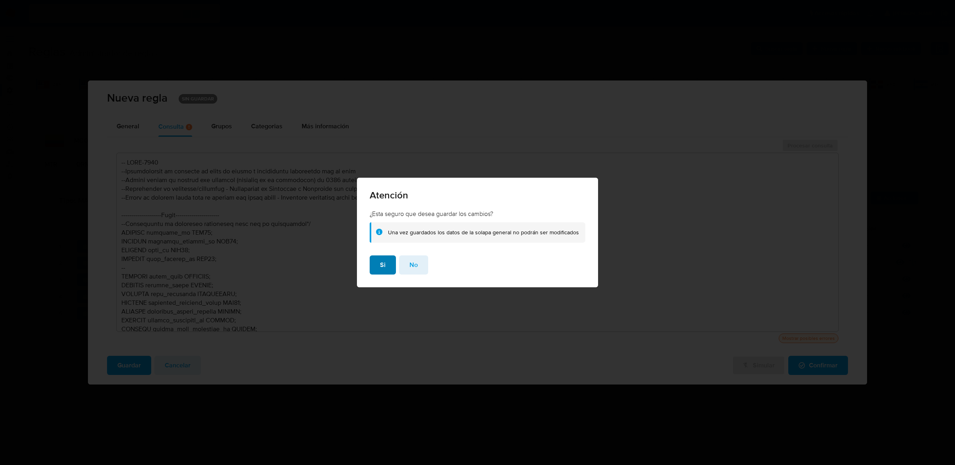
click at [378, 266] on button "Si" at bounding box center [383, 264] width 26 height 19
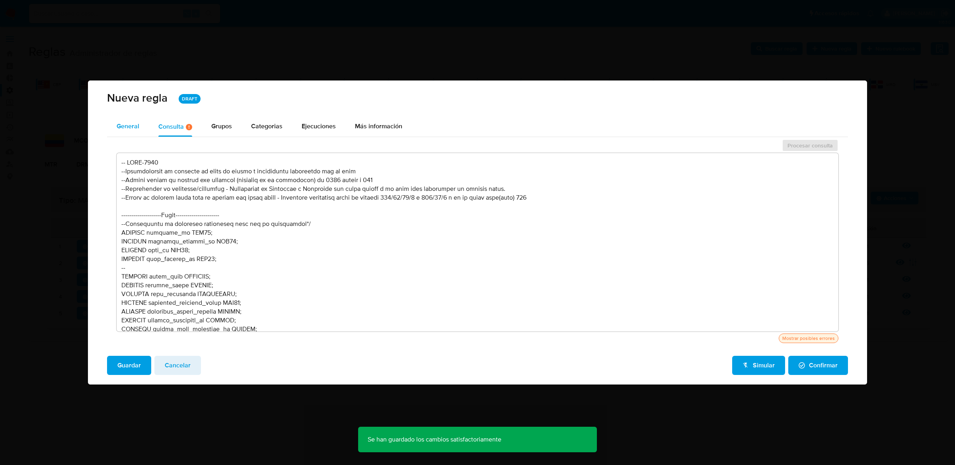
click at [126, 128] on span "General" at bounding box center [128, 125] width 23 height 9
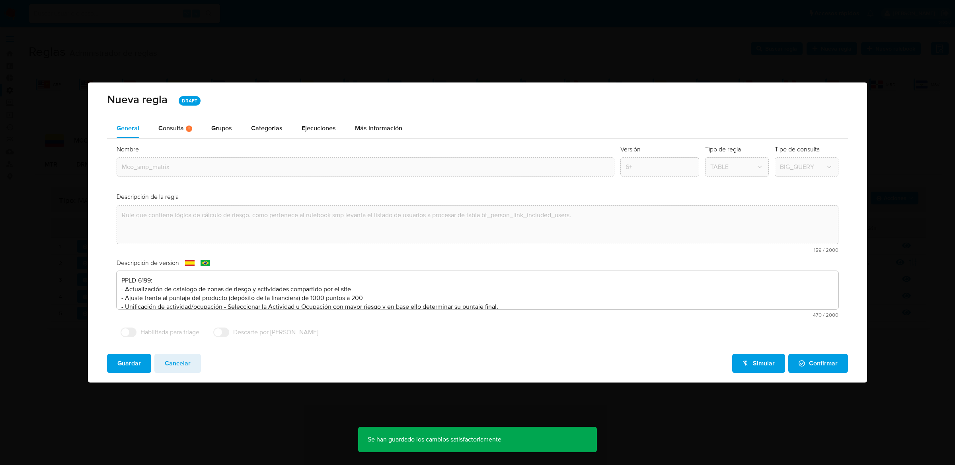
click at [161, 349] on div "Guardar Cancelar Simular Confirmar" at bounding box center [477, 364] width 779 height 35
click at [162, 355] on button "Cancelar" at bounding box center [177, 362] width 47 height 19
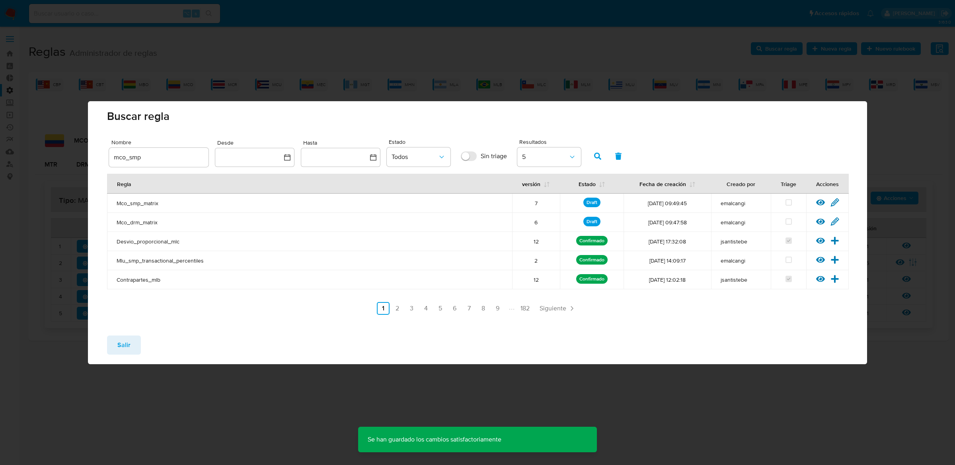
click at [148, 160] on input "mco_smp" at bounding box center [159, 157] width 100 height 10
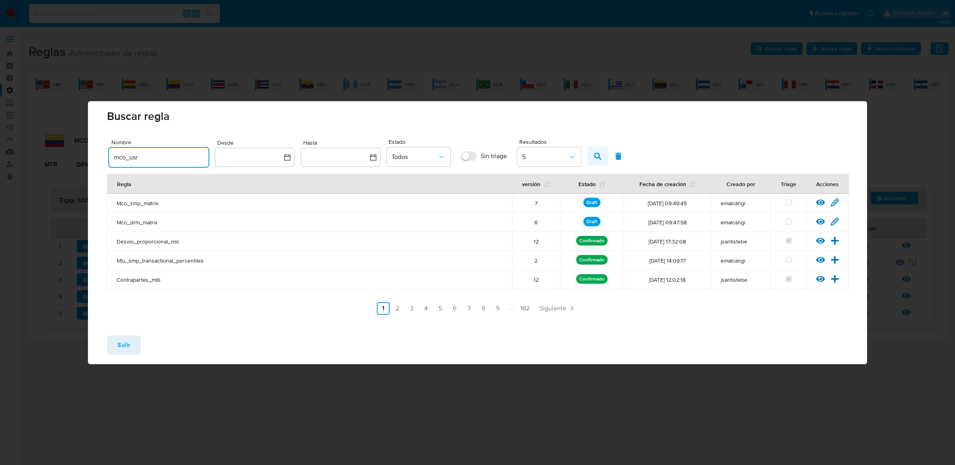
type input "mco_usr"
click at [594, 153] on icon "button" at bounding box center [597, 155] width 7 height 7
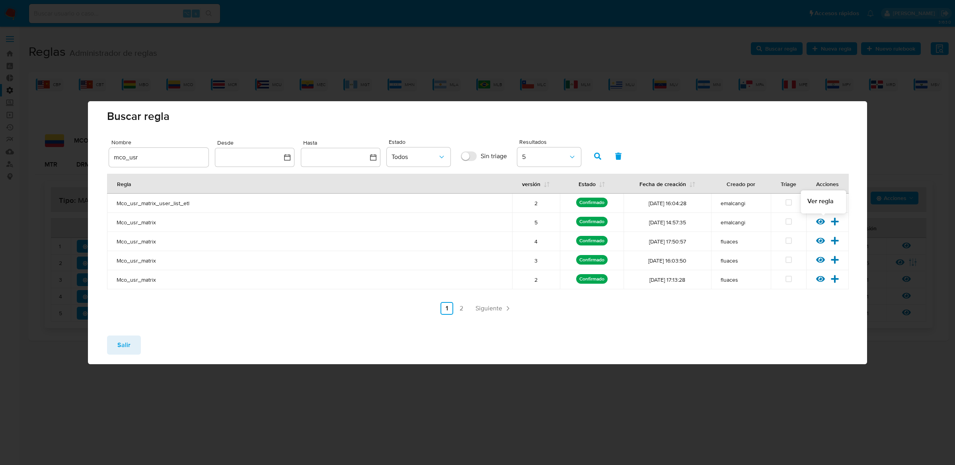
click at [817, 222] on icon at bounding box center [820, 221] width 9 height 6
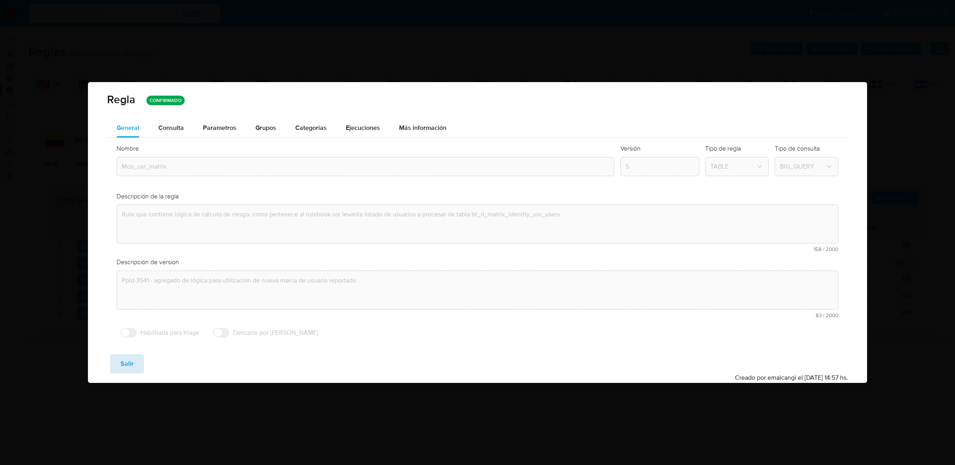
click at [137, 359] on button "Salir" at bounding box center [127, 363] width 34 height 19
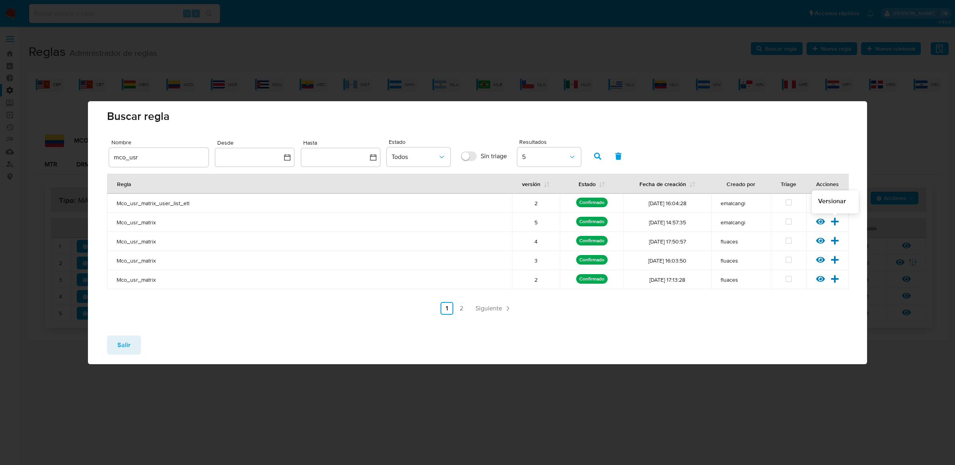
click at [833, 221] on icon at bounding box center [835, 221] width 8 height 8
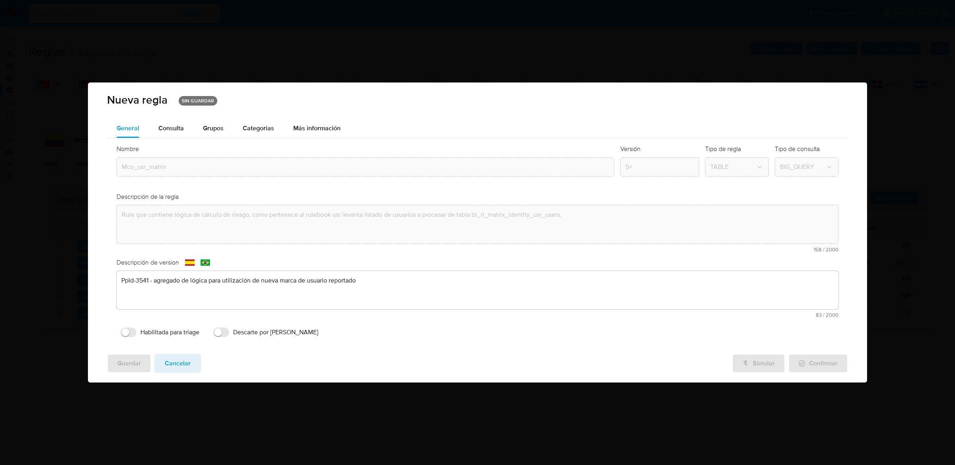
click at [370, 291] on div "Descripción de version text-es Ppld-3541 - agregado de lógica para utilización …" at bounding box center [478, 290] width 722 height 65
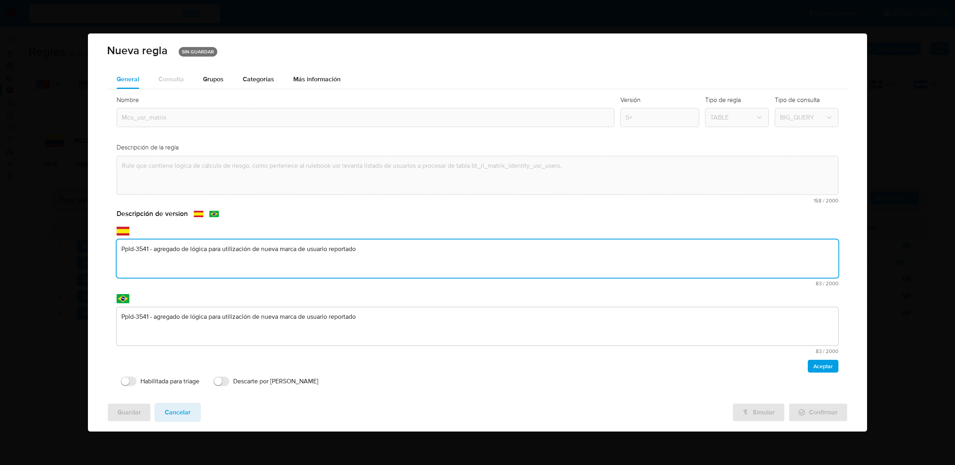
drag, startPoint x: 381, startPoint y: 252, endPoint x: 129, endPoint y: 248, distance: 251.6
click at [129, 248] on textarea "Ppld-3541 - agregado de lógica para utilización de nueva marca de usuario repor…" at bounding box center [478, 258] width 722 height 38
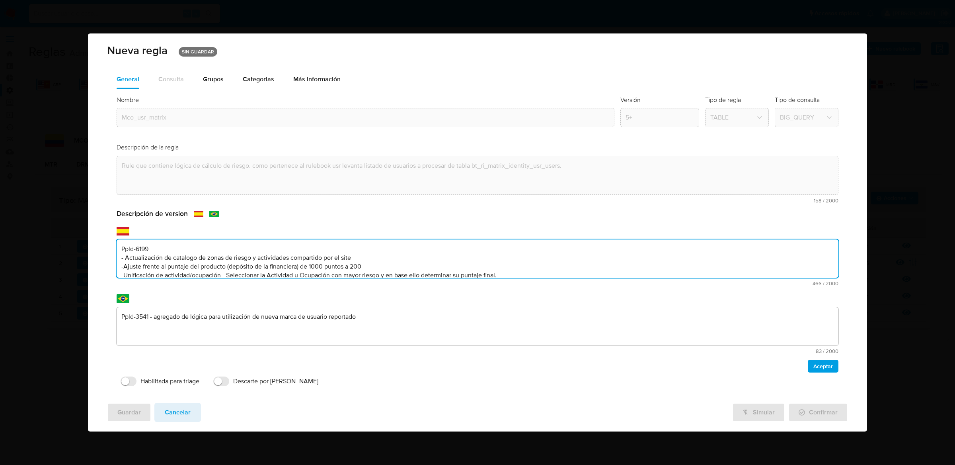
scroll to position [11, 0]
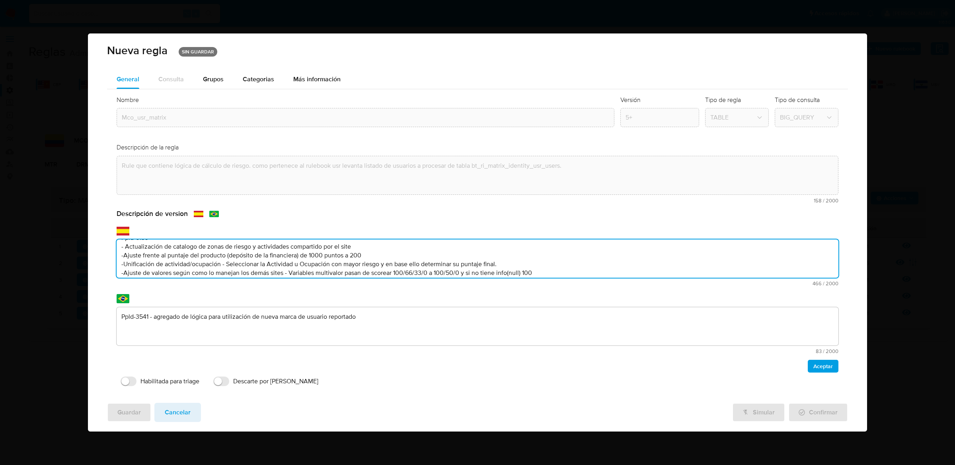
type textarea "Ppld-6199 - Actualización de catalogo de zonas de riesgo y actividades comparti…"
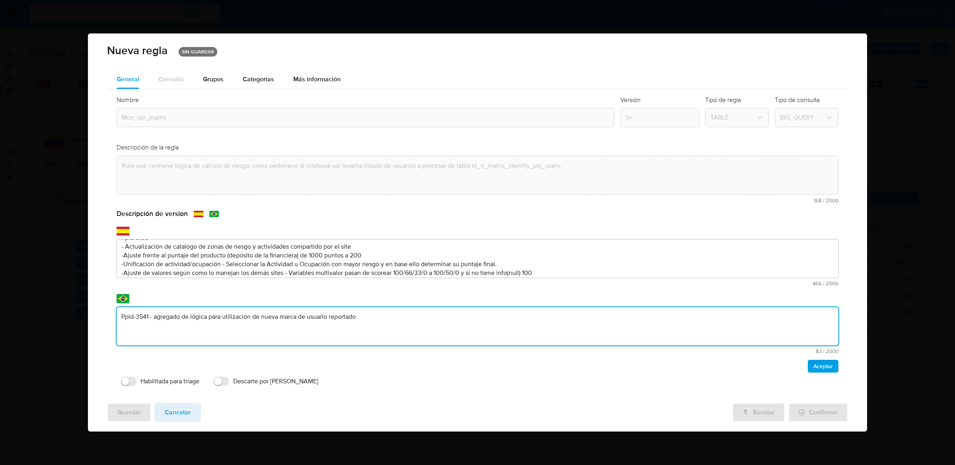
drag, startPoint x: 384, startPoint y: 318, endPoint x: 44, endPoint y: 299, distance: 340.5
click at [44, 299] on div "Nueva regla SIN GUARDAR General Consulta Parametros Evidencias Grupos Categoria…" at bounding box center [477, 232] width 955 height 465
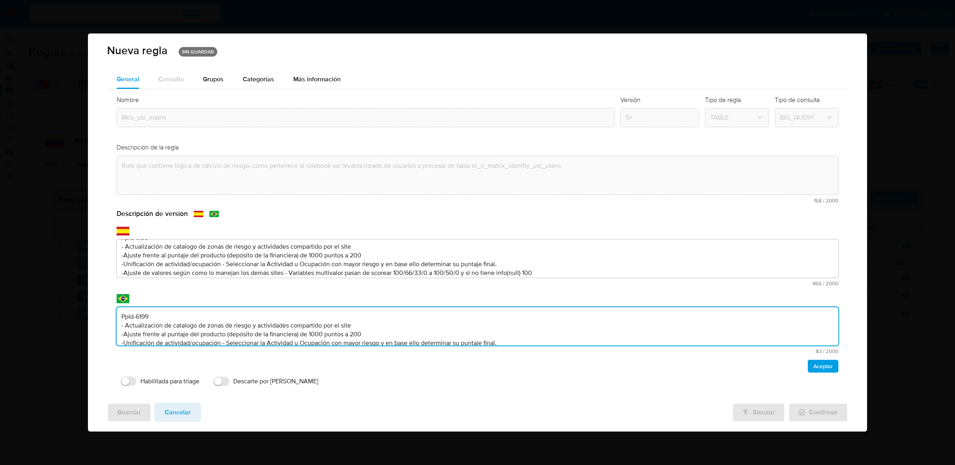
scroll to position [11, 0]
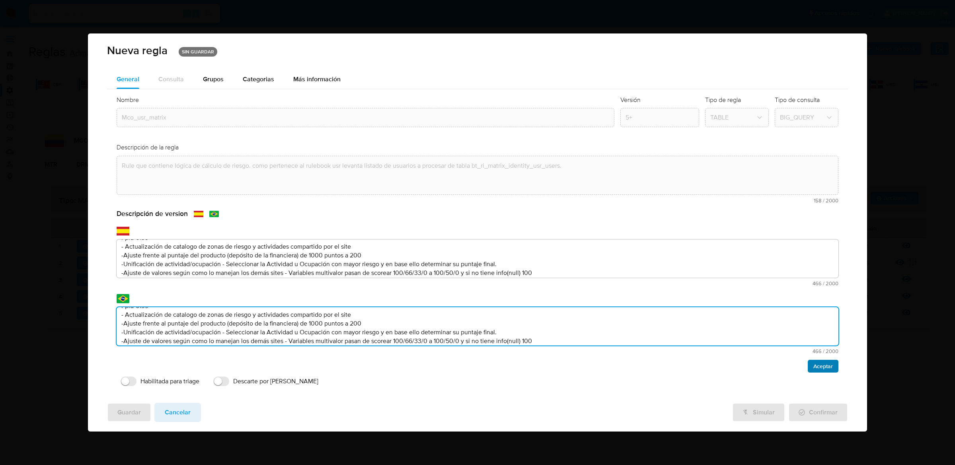
type textarea "Ppld-6199 - Actualización de catalogo de zonas de riesgo y actividades comparti…"
click at [826, 369] on span "Aceptar" at bounding box center [824, 365] width 20 height 11
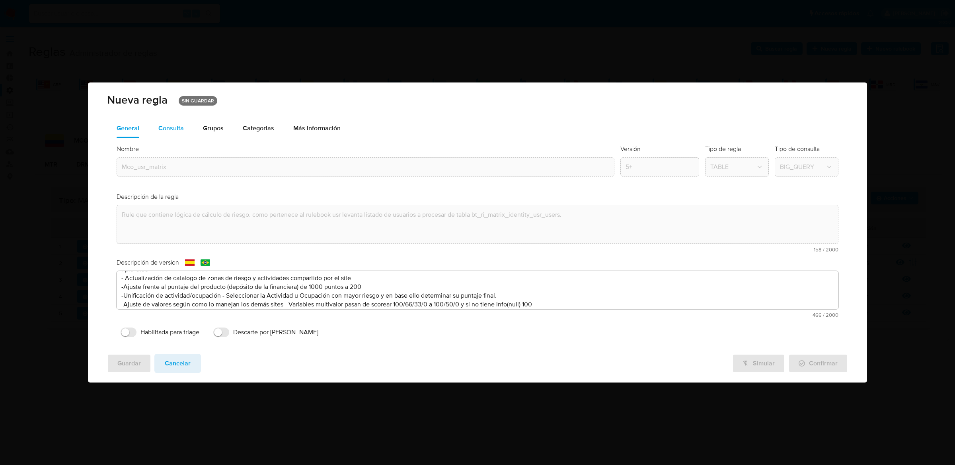
click at [170, 125] on div "Consulta" at bounding box center [170, 128] width 25 height 6
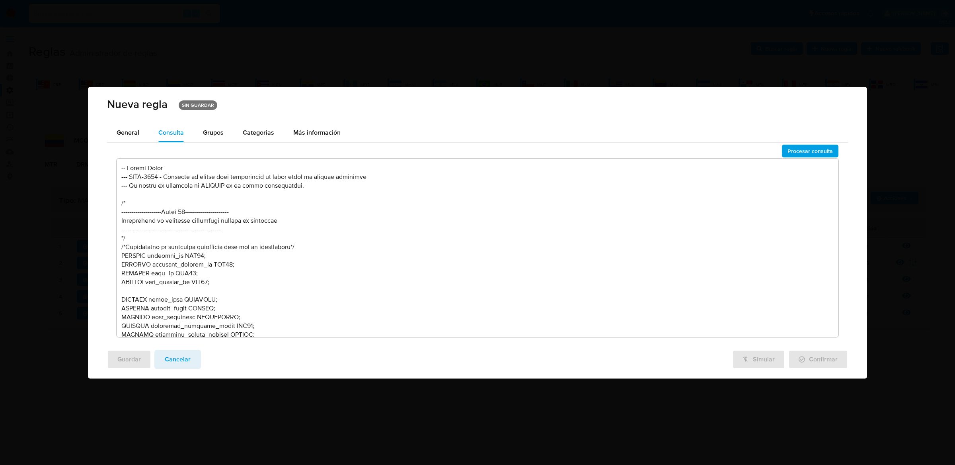
click at [318, 268] on textarea at bounding box center [478, 247] width 722 height 178
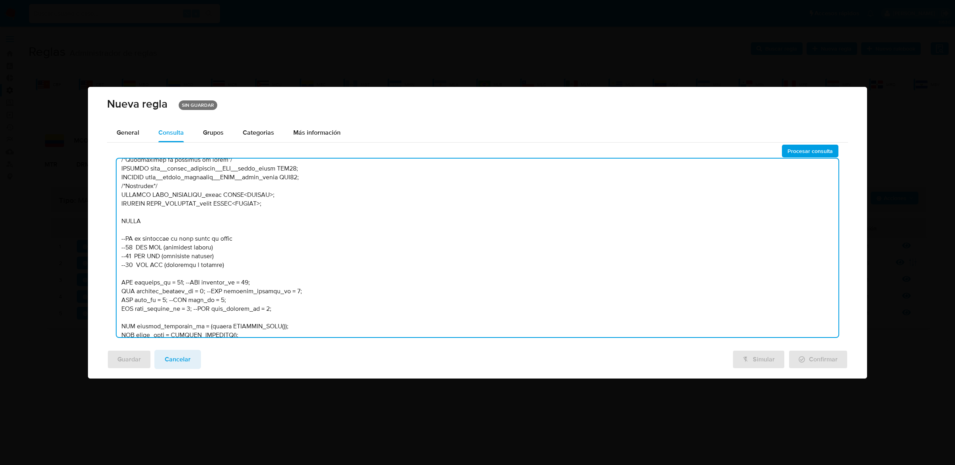
scroll to position [347, 0]
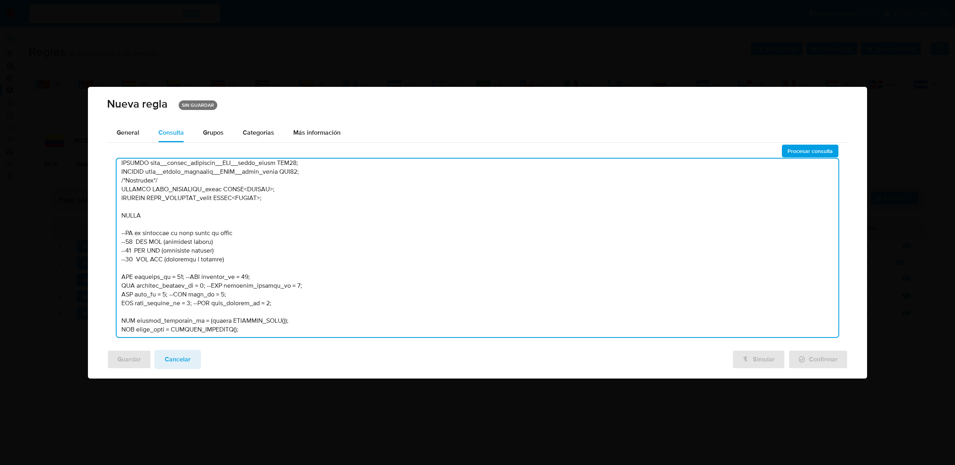
click at [181, 276] on textarea at bounding box center [478, 247] width 722 height 178
type textarea "-- PPLD-6199 --Actualización de catalogo de zonas de riesgo y actividades compa…"
click at [797, 149] on span "Procesar consulta" at bounding box center [810, 150] width 45 height 11
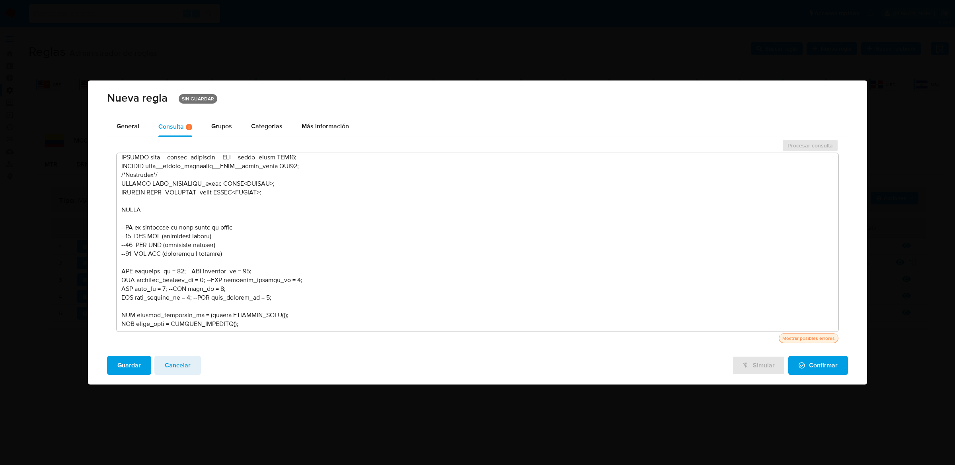
click at [121, 369] on span "Guardar" at bounding box center [128, 365] width 23 height 18
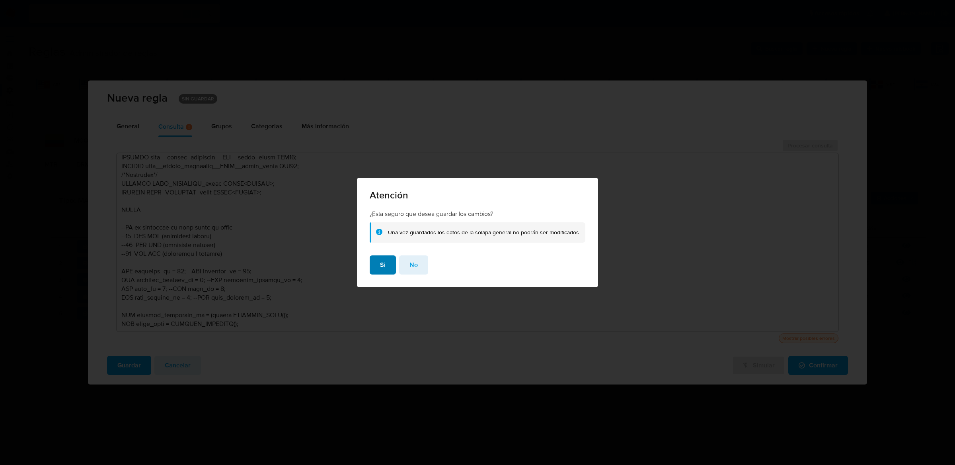
click at [389, 267] on button "Si" at bounding box center [383, 264] width 26 height 19
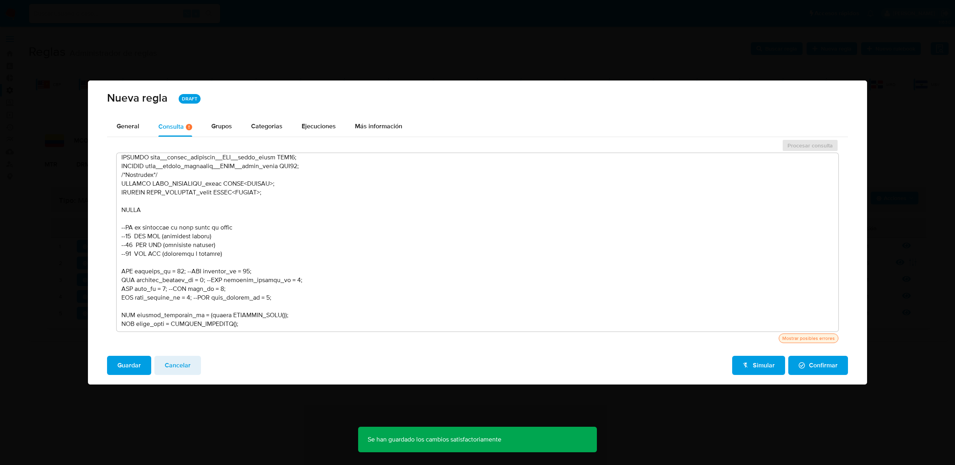
click at [189, 371] on button "Cancelar" at bounding box center [177, 364] width 47 height 19
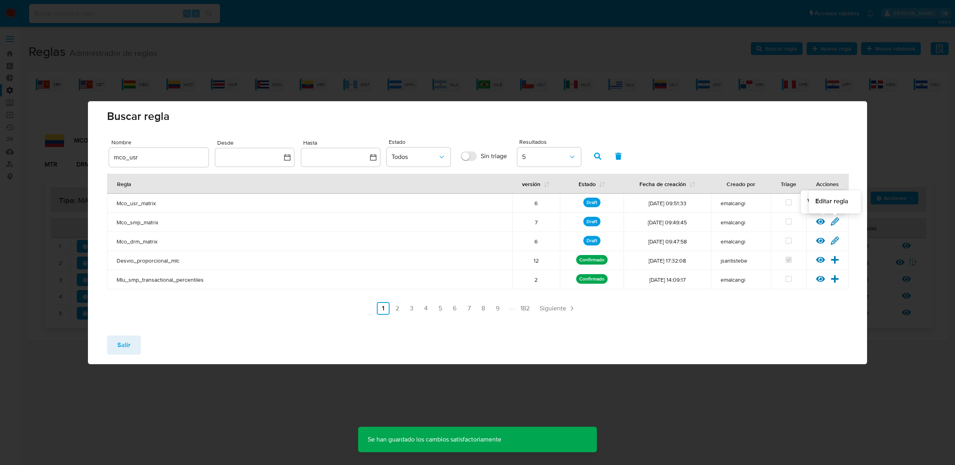
click at [837, 222] on icon at bounding box center [835, 221] width 9 height 9
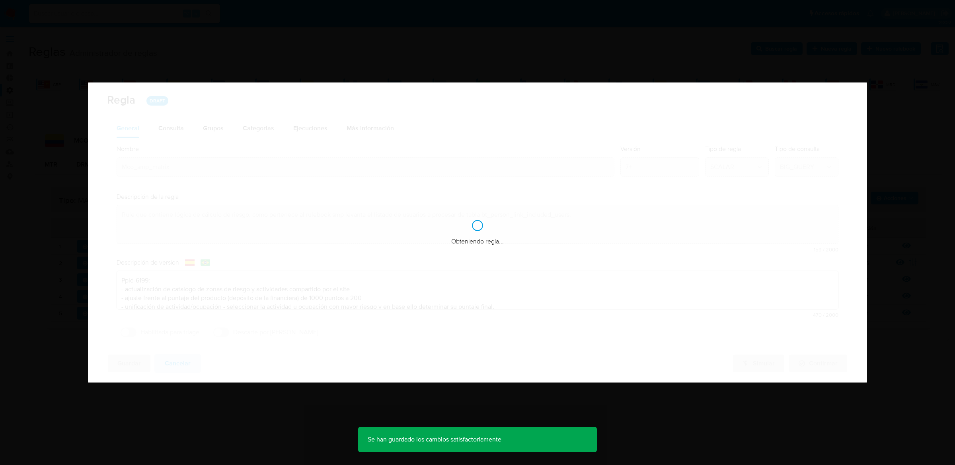
type textarea "Ppld-6199"
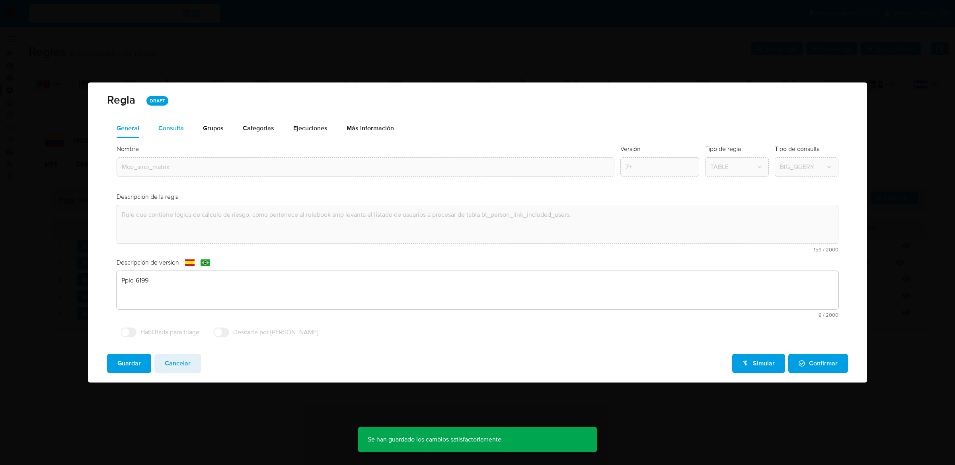
click at [182, 136] on div "Consulta" at bounding box center [170, 128] width 25 height 19
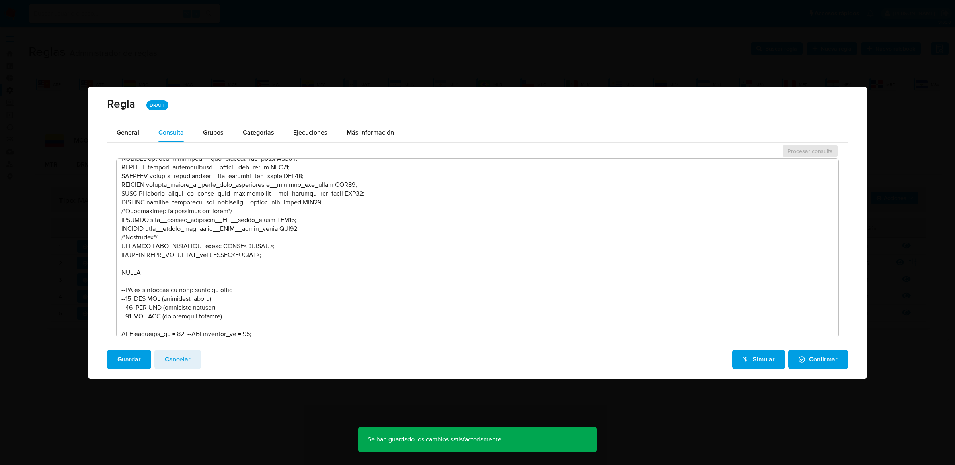
scroll to position [323, 0]
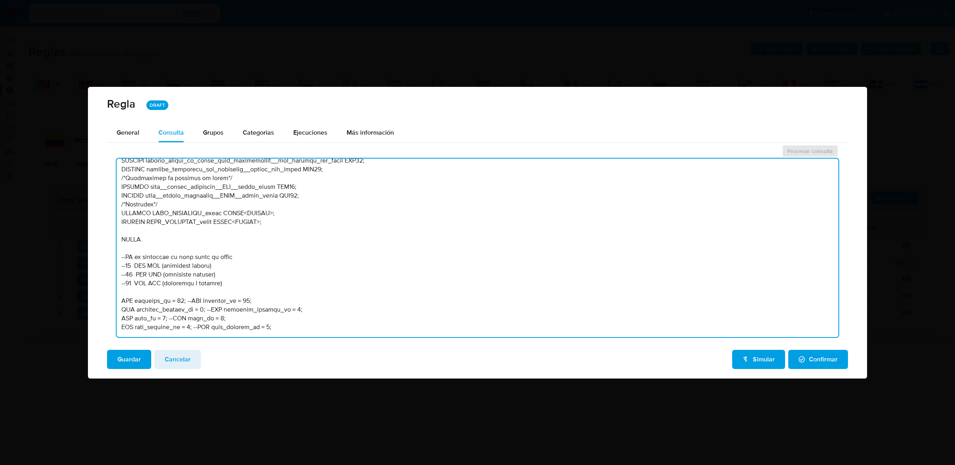
click at [181, 300] on textarea at bounding box center [478, 247] width 722 height 178
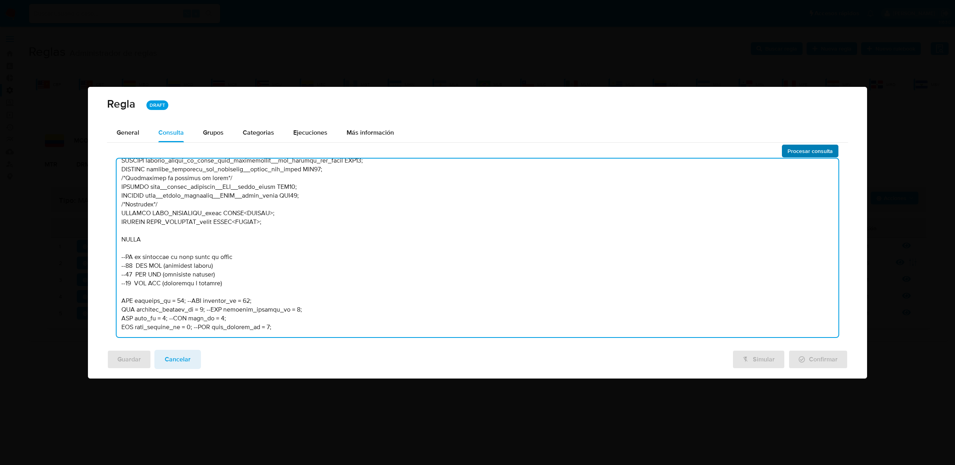
type textarea "-- PPLD-6199 --Actualización de catalogo de zonas de riesgo y actividades compa…"
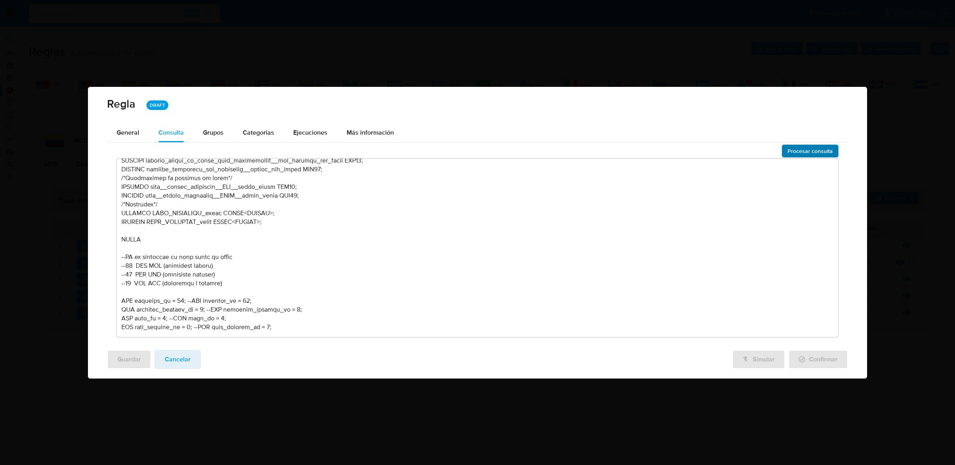
click at [804, 154] on span "Procesar consulta" at bounding box center [810, 150] width 45 height 11
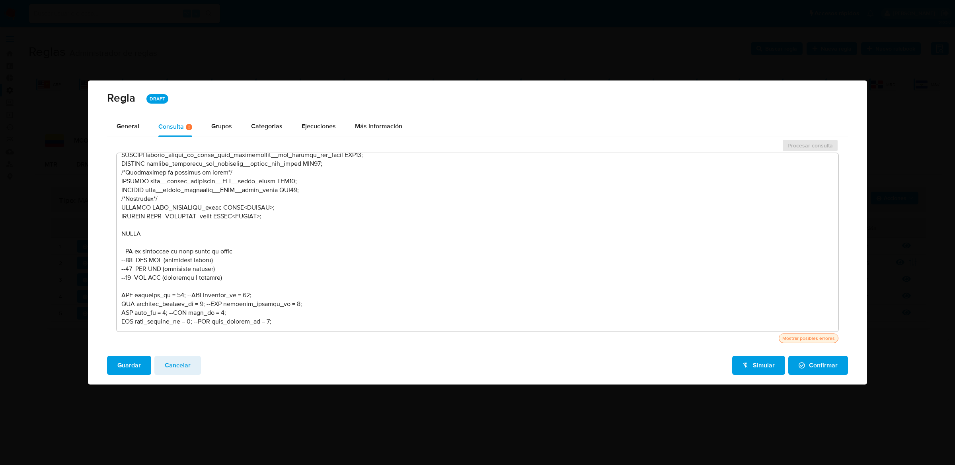
click at [122, 357] on span "Guardar" at bounding box center [128, 365] width 23 height 18
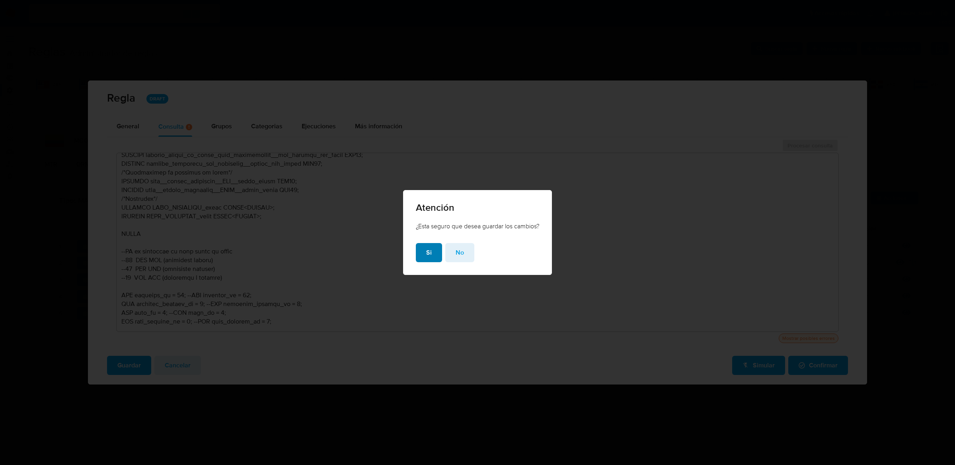
click at [426, 252] on span "Si" at bounding box center [429, 253] width 6 height 18
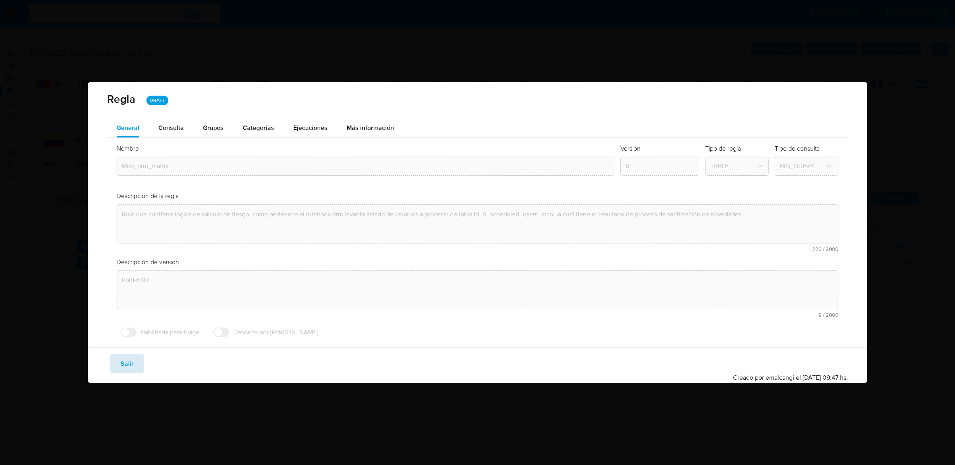
click at [137, 366] on button "Salir" at bounding box center [127, 363] width 34 height 19
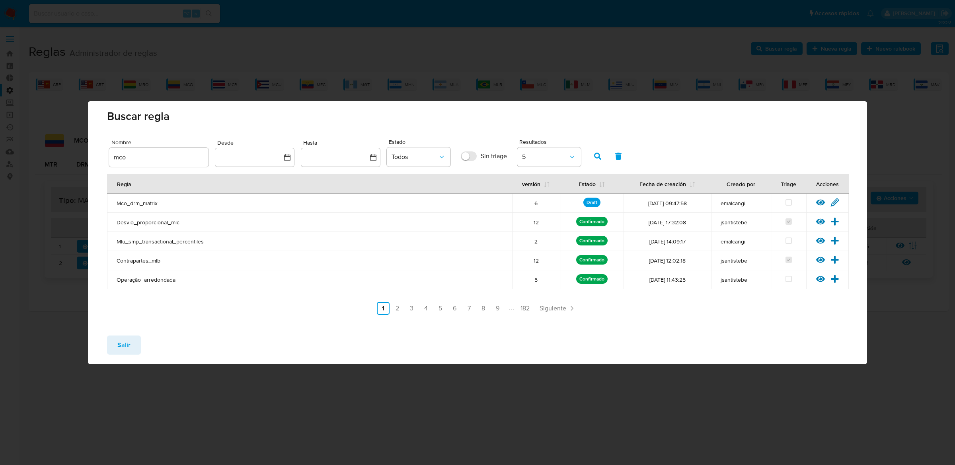
click at [831, 199] on icon at bounding box center [835, 202] width 9 height 9
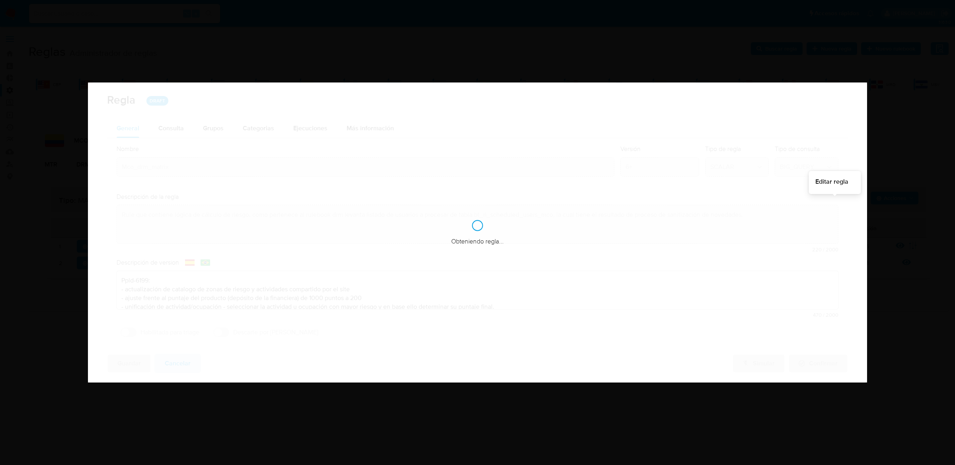
type textarea "Ppld-6199"
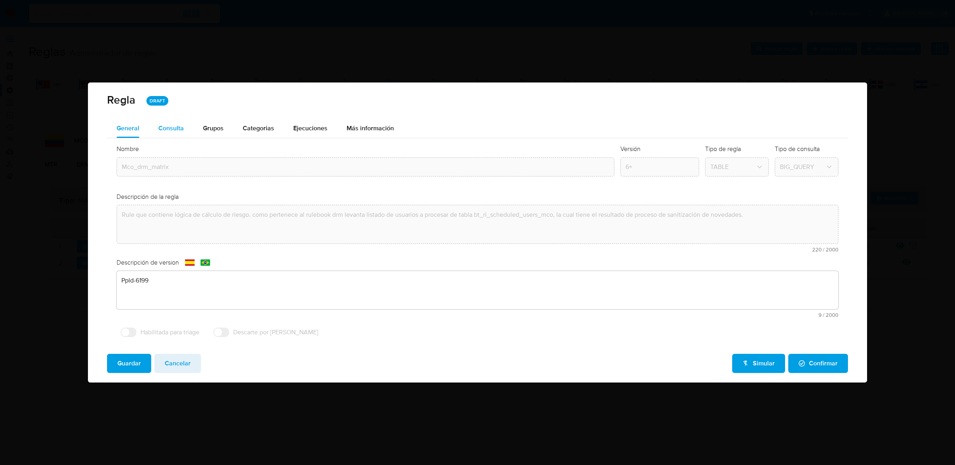
click at [158, 133] on div "Consulta" at bounding box center [170, 128] width 25 height 19
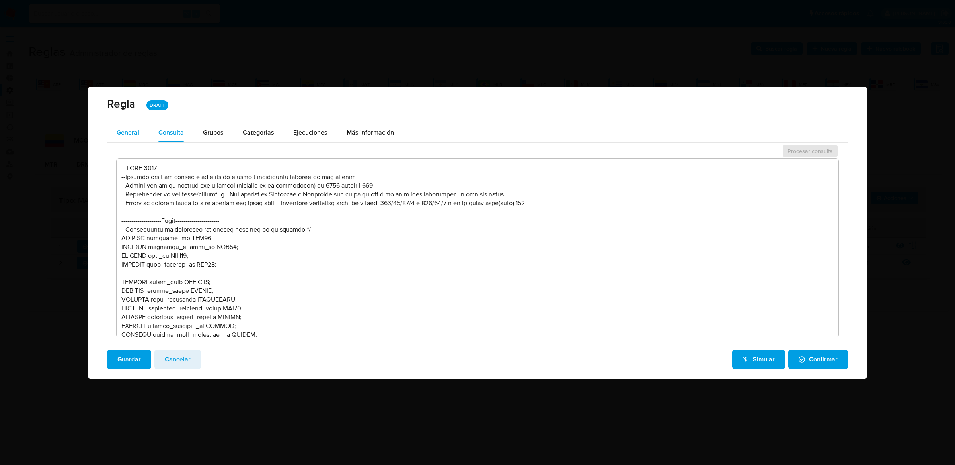
click at [135, 131] on span "General" at bounding box center [128, 132] width 23 height 9
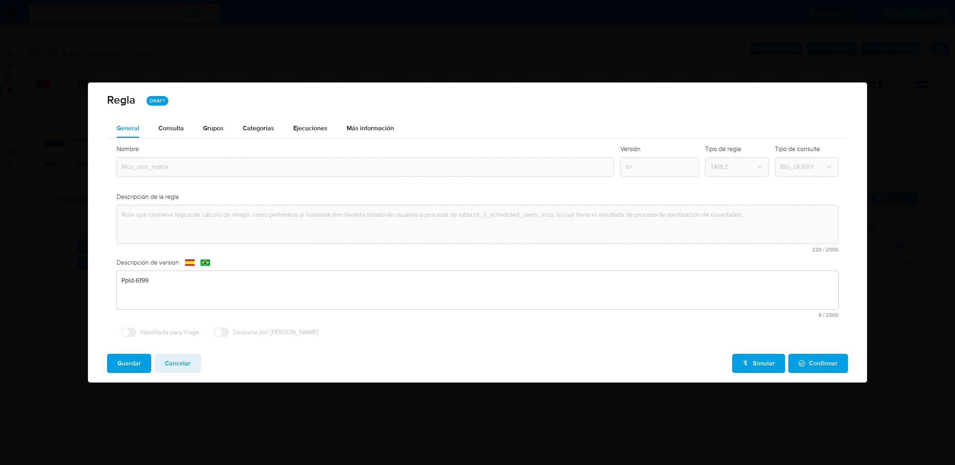
click at [381, 290] on div "Descripción de version text-es Ppld-6199 9 / 2000 1991 caracteres restantes tex…" at bounding box center [478, 290] width 722 height 65
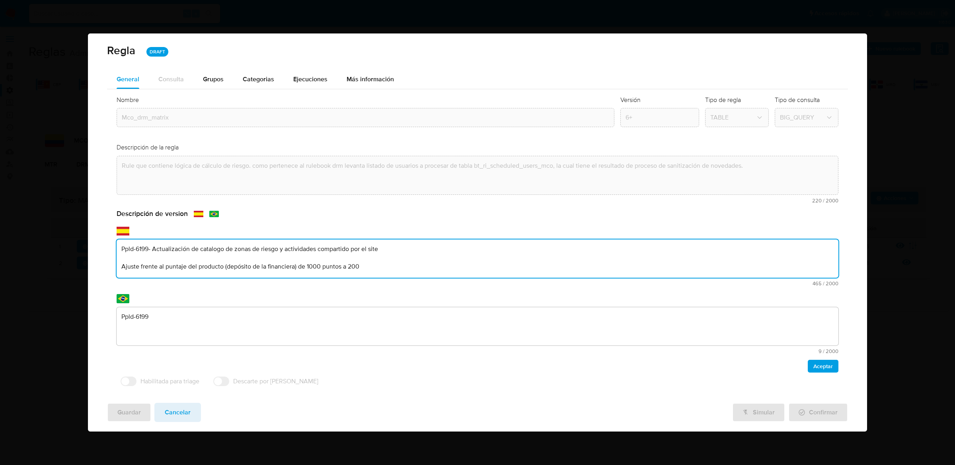
click at [138, 261] on textarea "Ppld-6199- Actualización de catalogo de zonas de riesgo y actividades compartid…" at bounding box center [478, 258] width 722 height 38
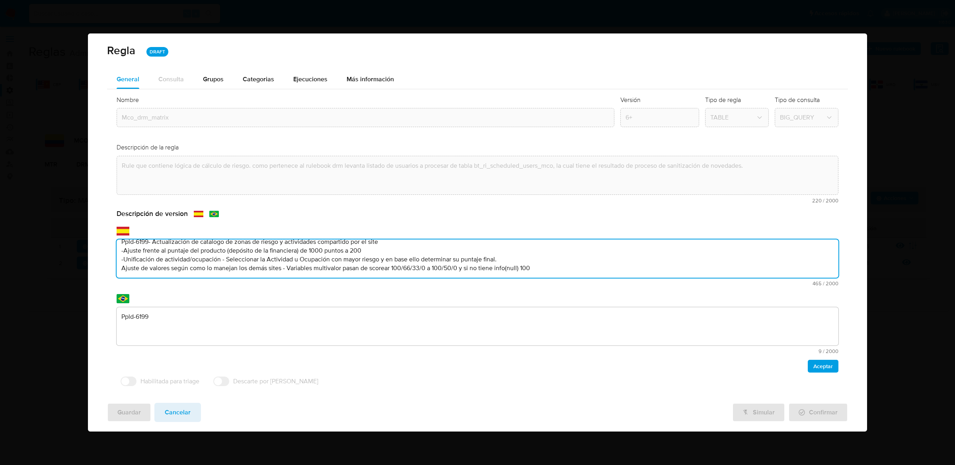
scroll to position [7, 0]
type textarea "Ppld-6199- Actualización de catalogo de zonas de riesgo y actividades compartid…"
click at [200, 313] on textarea "Ppld-6199" at bounding box center [478, 326] width 722 height 38
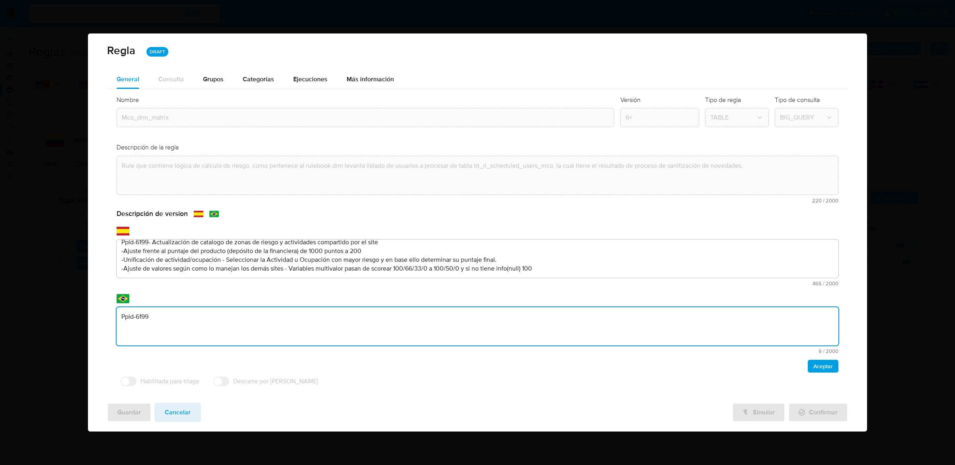
click at [200, 313] on textarea "Ppld-6199" at bounding box center [478, 326] width 722 height 38
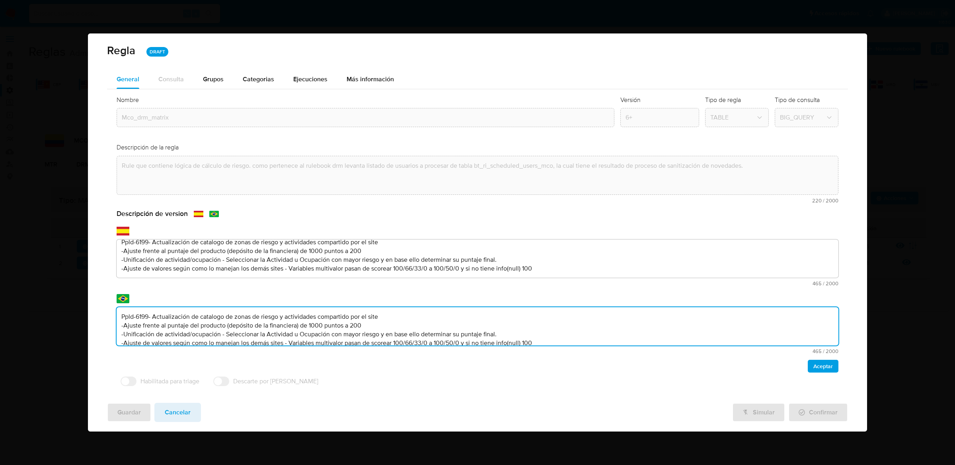
scroll to position [2, 0]
click at [150, 314] on textarea "Ppld-6199- Actualización de catalogo de zonas de riesgo y actividades compartid…" at bounding box center [478, 326] width 722 height 38
type textarea "Ppld-6199 - Actualización de catalogo de zonas de riesgo y actividades comparti…"
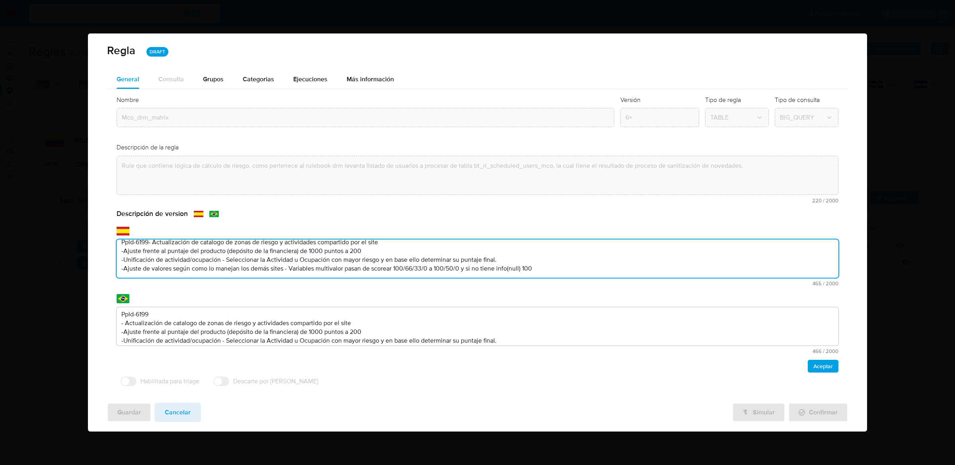
click at [149, 242] on textarea "Ppld-6199- Actualización de catalogo de zonas de riesgo y actividades compartid…" at bounding box center [478, 258] width 722 height 38
click at [149, 243] on textarea "Ppld-6199 - Actualización de catalogo de zonas de riesgo y actividades comparti…" at bounding box center [478, 258] width 722 height 38
type textarea "Ppld-6199 - Actualización de catalogo de zonas de riesgo y actividades comparti…"
click at [821, 371] on span "Aceptar" at bounding box center [824, 365] width 20 height 11
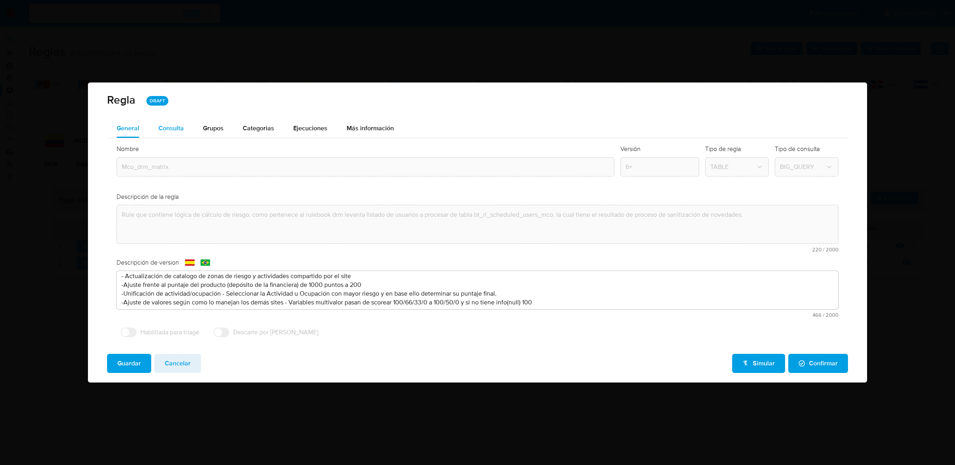
click at [170, 120] on div "Consulta" at bounding box center [170, 128] width 25 height 19
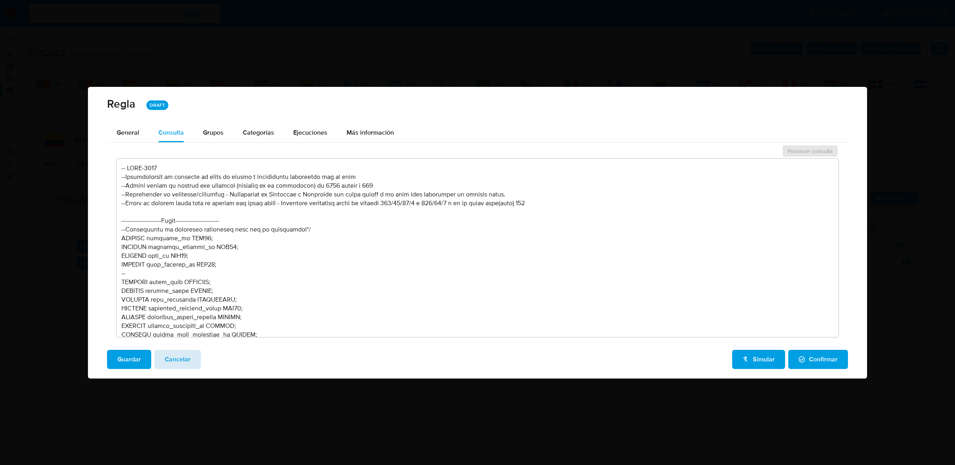
click at [185, 361] on span "Cancelar" at bounding box center [178, 359] width 26 height 18
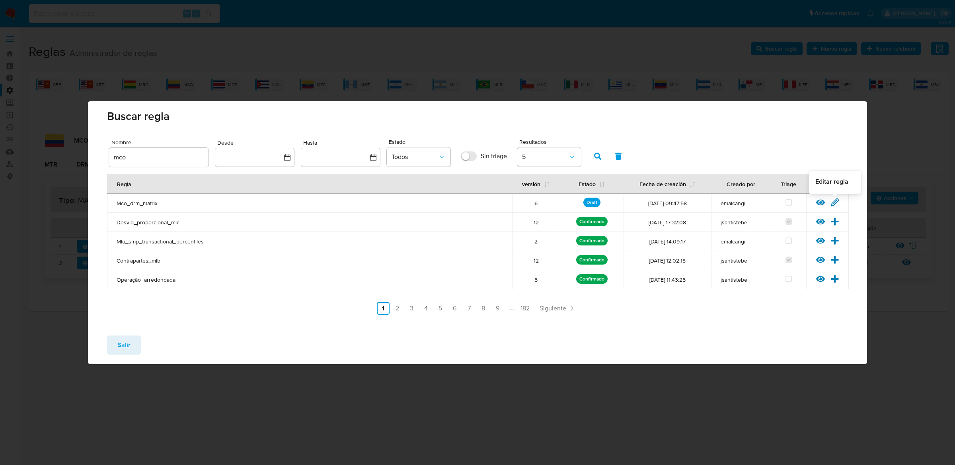
click at [833, 198] on icon at bounding box center [835, 202] width 9 height 9
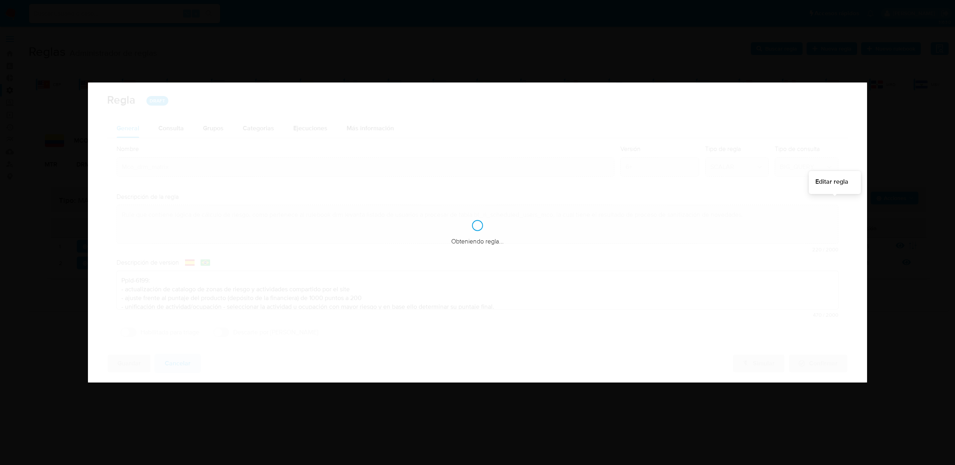
type textarea "Ppld-6199"
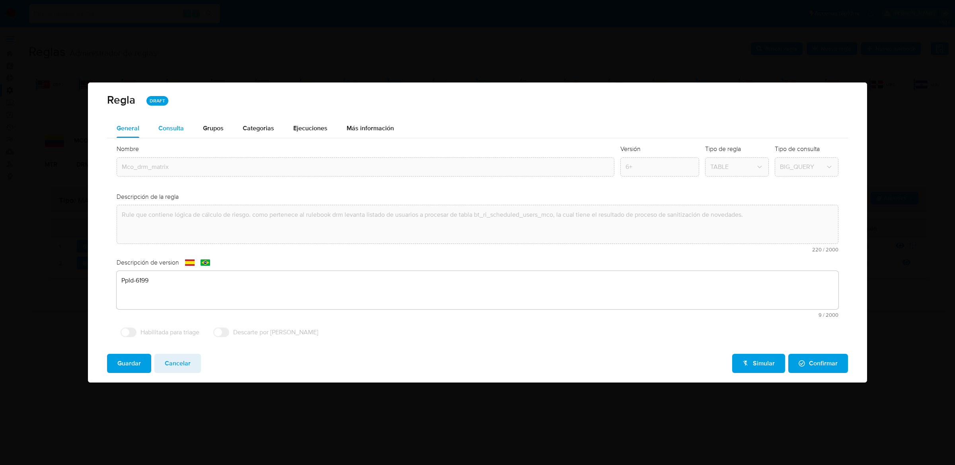
click at [169, 130] on div "Consulta" at bounding box center [170, 128] width 25 height 6
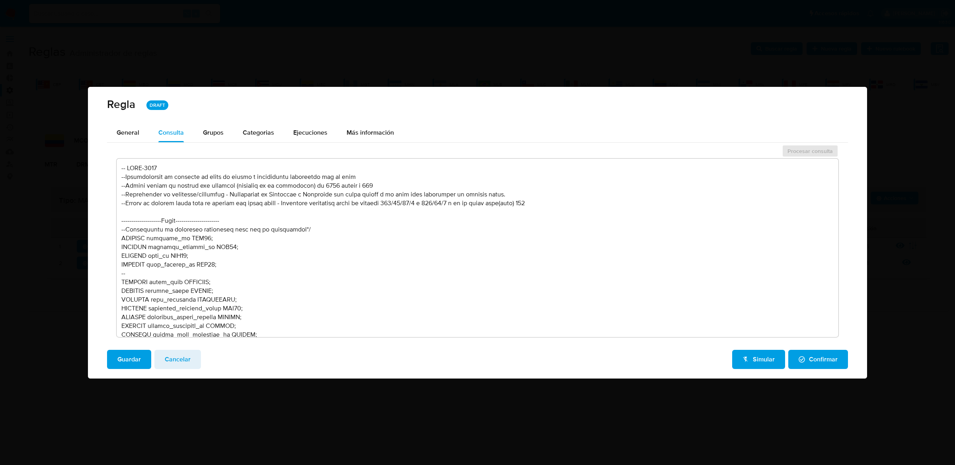
click at [283, 229] on textarea at bounding box center [478, 247] width 722 height 178
